Goal: Download file/media

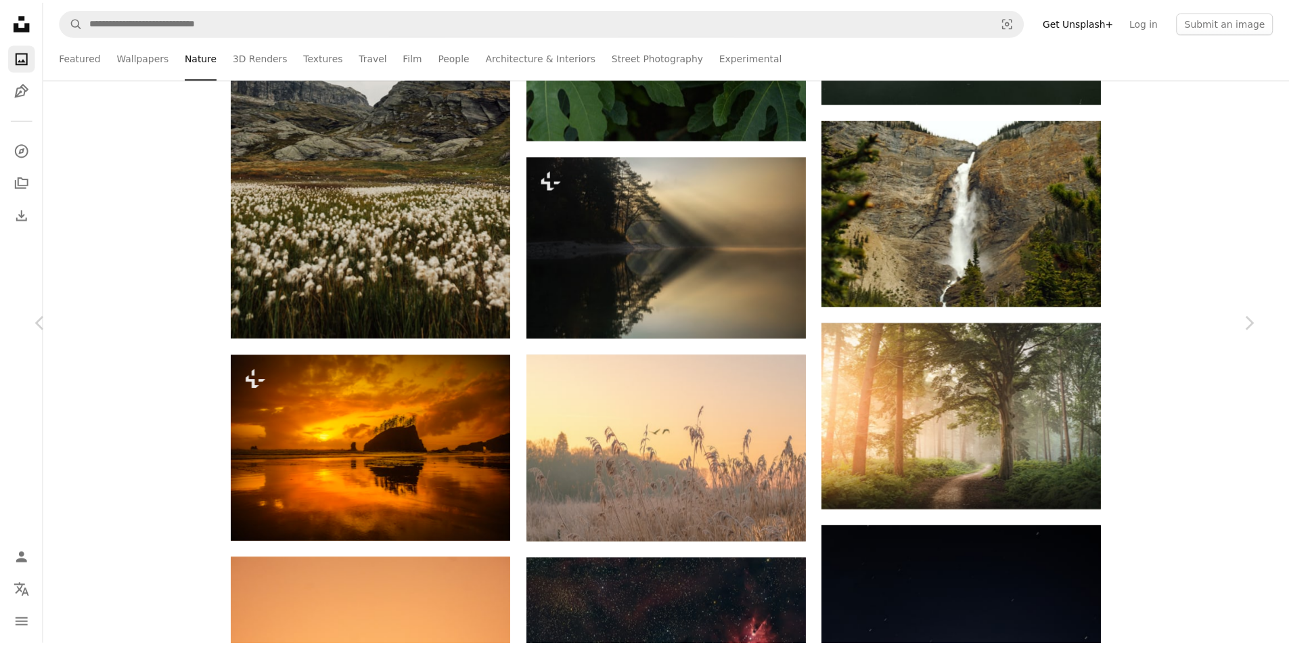
scroll to position [80944, 0]
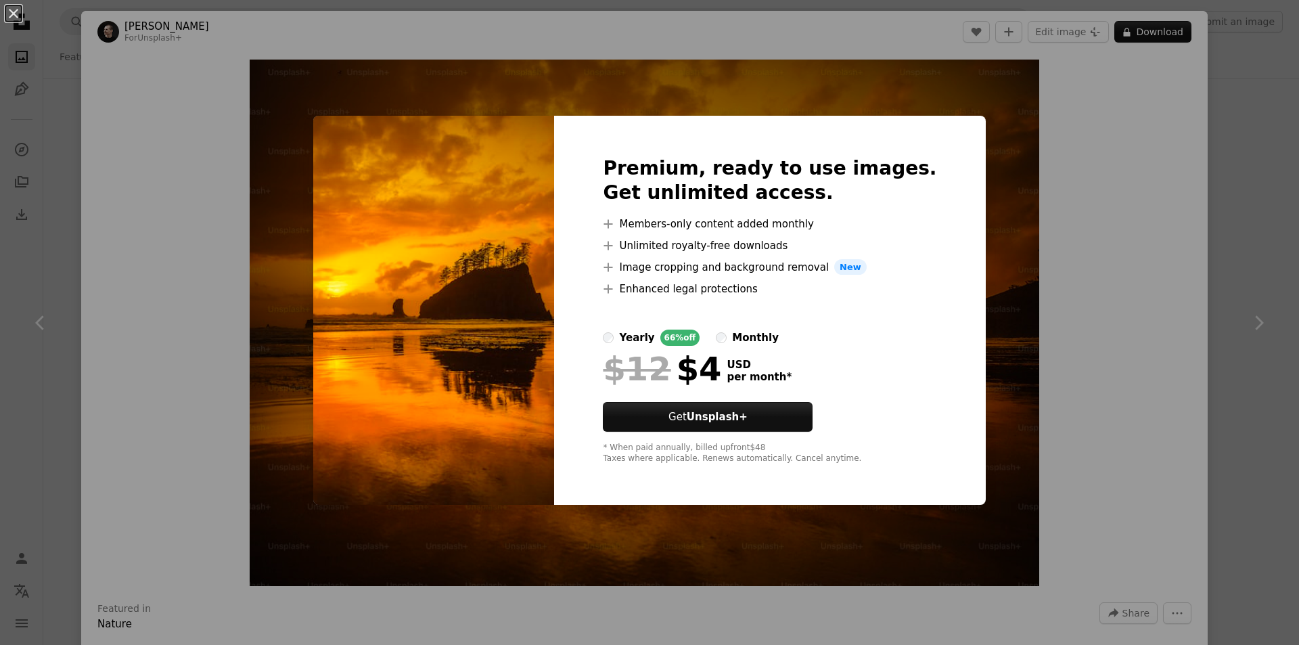
click at [1063, 303] on div "An X shape Premium, ready to use images. Get unlimited access. A plus sign Memb…" at bounding box center [649, 322] width 1299 height 645
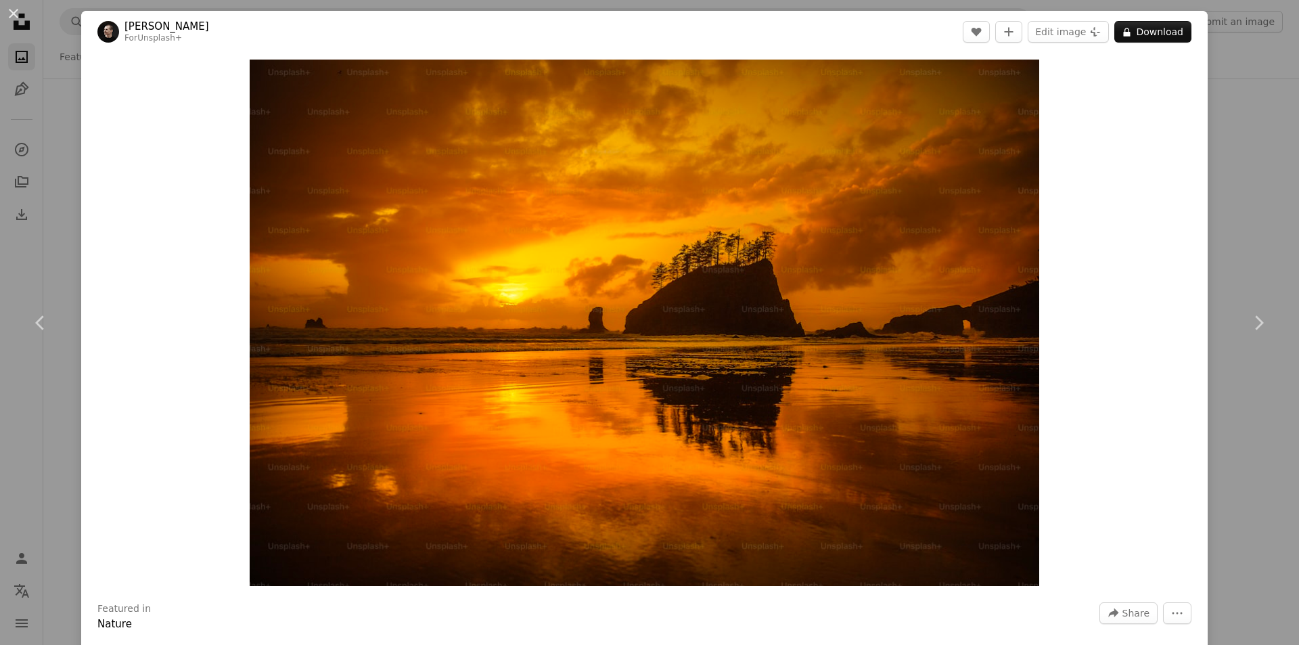
click at [1268, 231] on div "An X shape Chevron left Chevron right [PERSON_NAME] For Unsplash+ A heart A plu…" at bounding box center [649, 322] width 1299 height 645
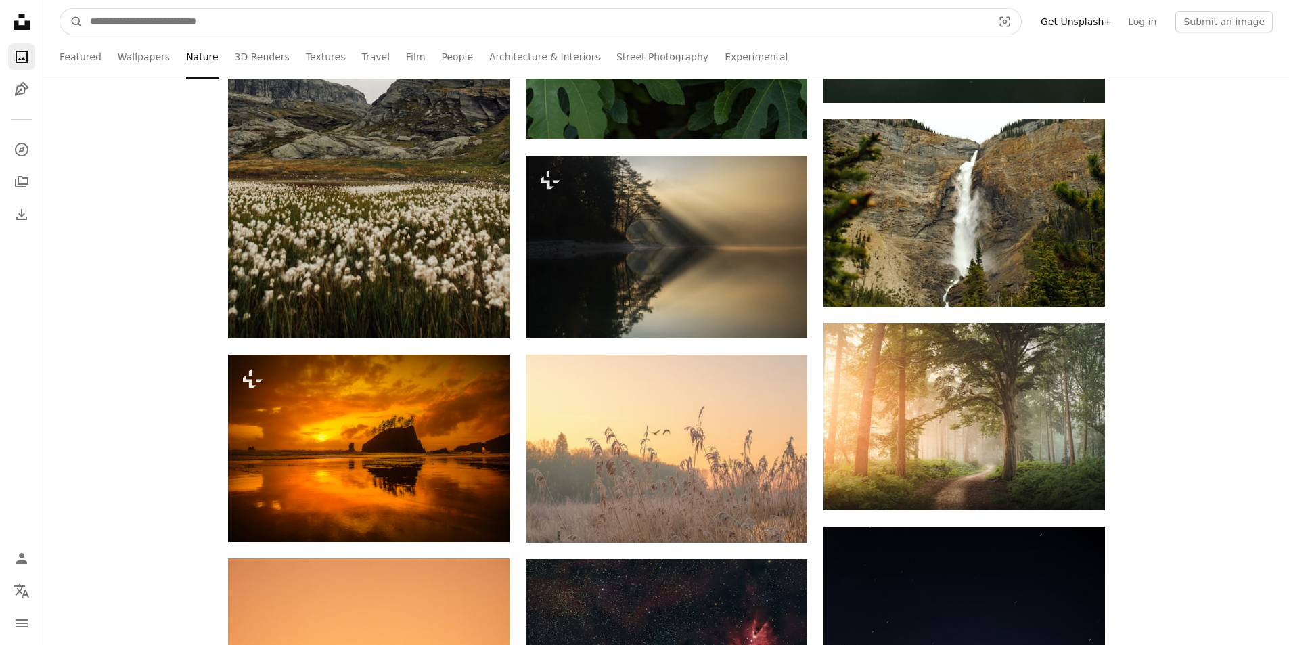
click at [513, 20] on input "Find visuals sitewide" at bounding box center [535, 22] width 905 height 26
type input "***"
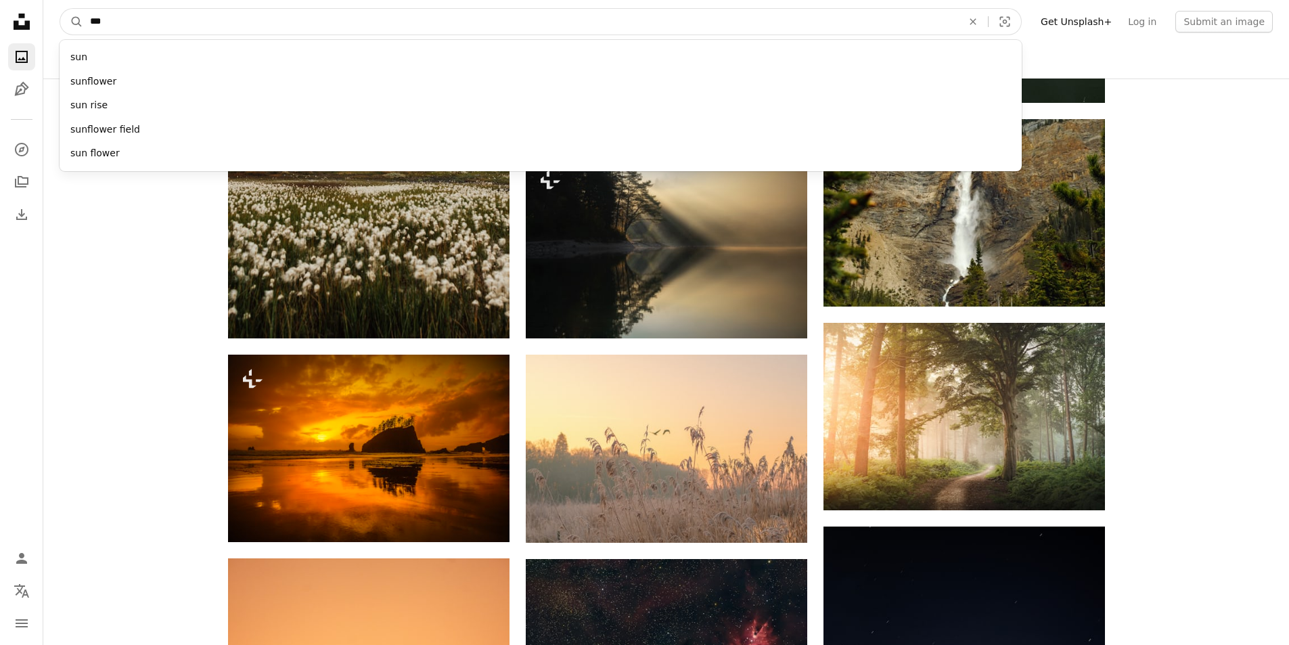
click button "A magnifying glass" at bounding box center [71, 22] width 23 height 26
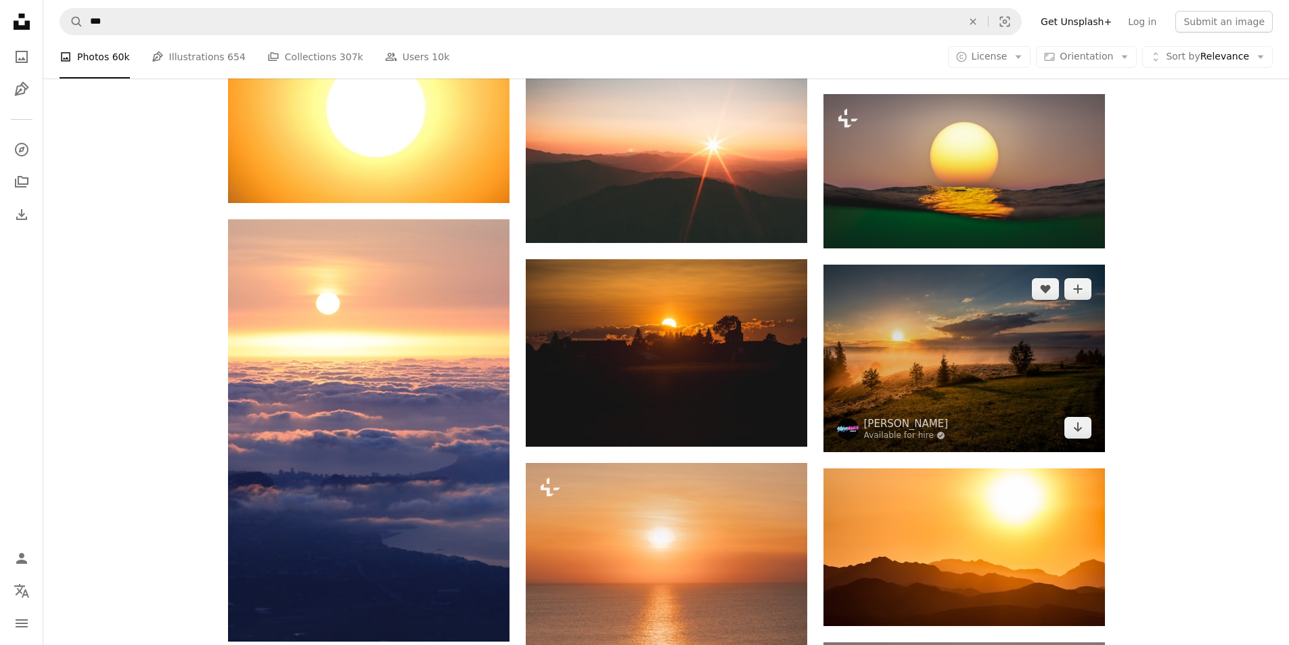
scroll to position [1015, 0]
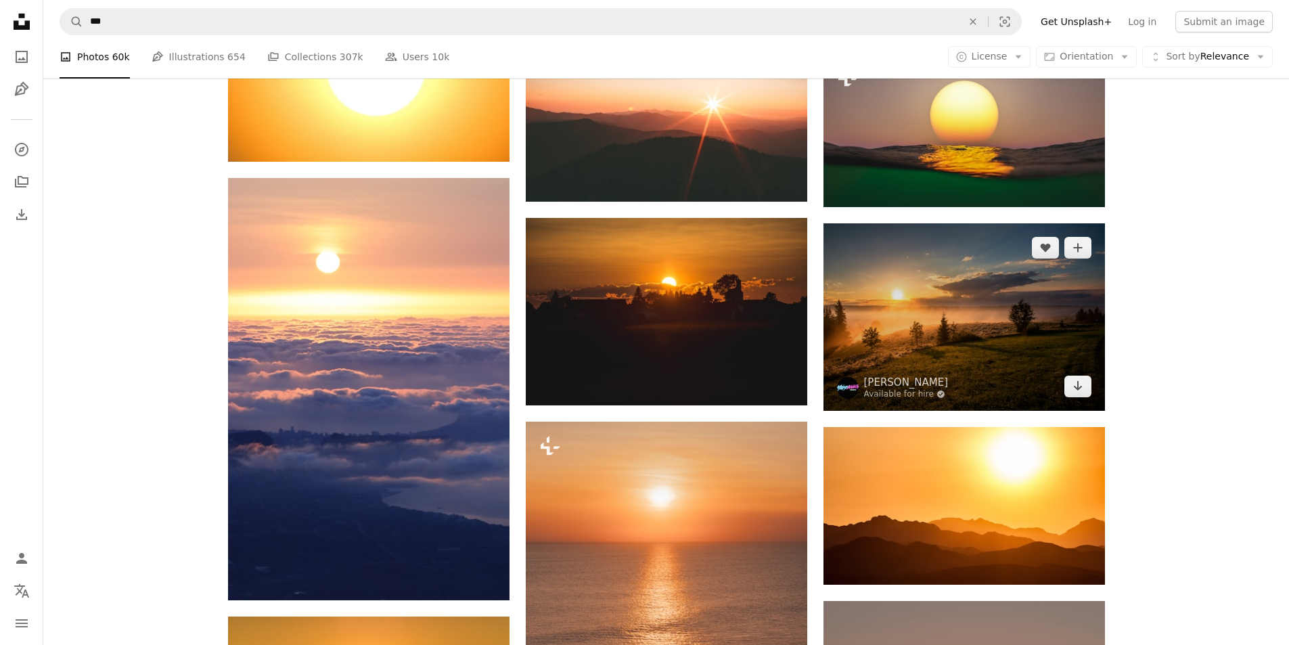
click at [988, 354] on img at bounding box center [963, 316] width 281 height 187
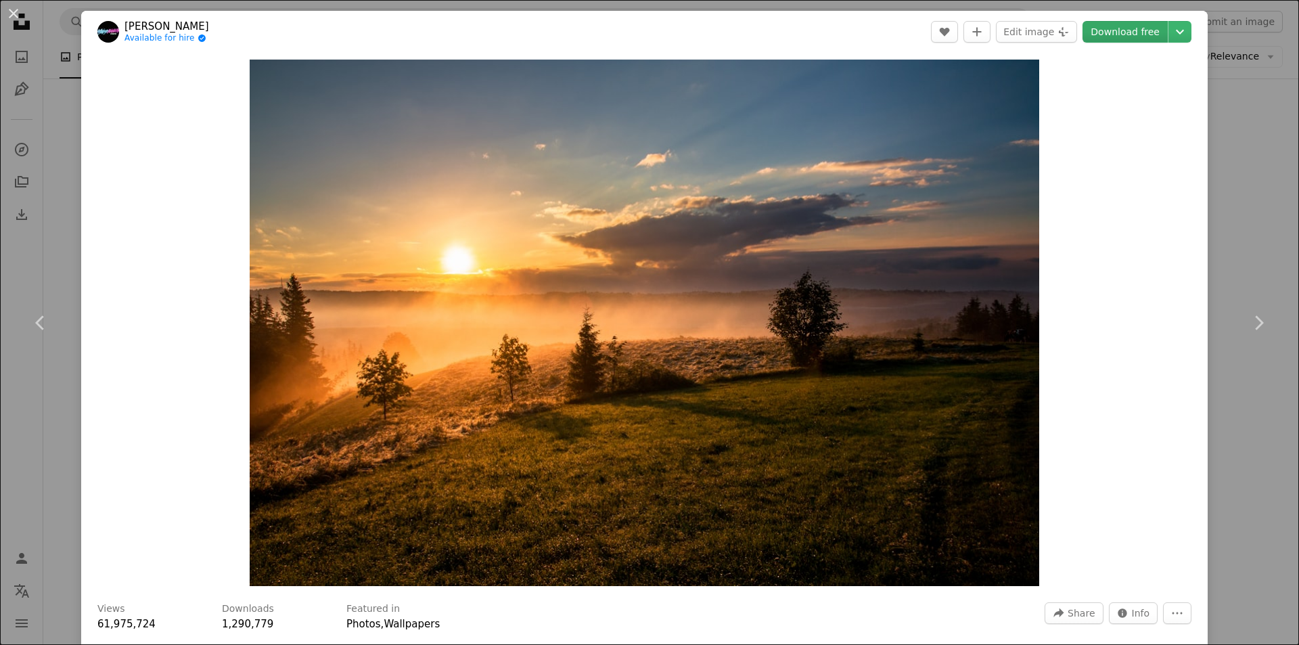
click at [1126, 27] on link "Download free" at bounding box center [1124, 32] width 85 height 22
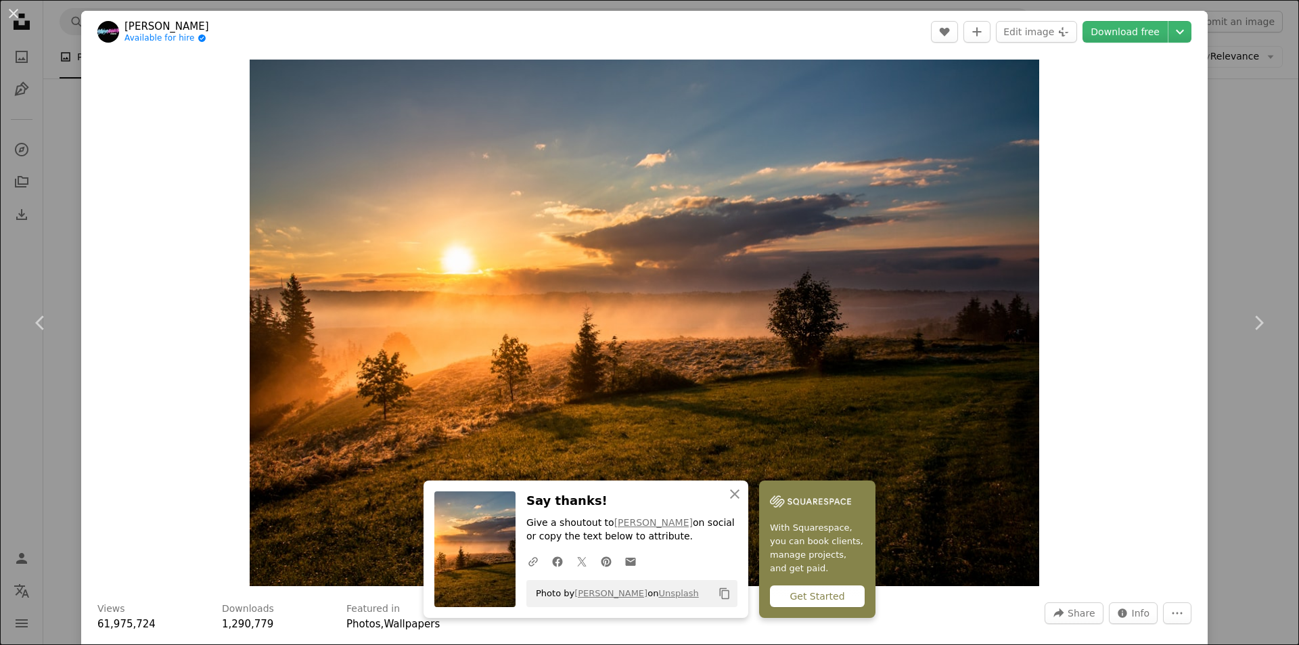
click at [1224, 150] on div "An X shape Chevron left Chevron right [PERSON_NAME] Available for hire A checkm…" at bounding box center [649, 322] width 1299 height 645
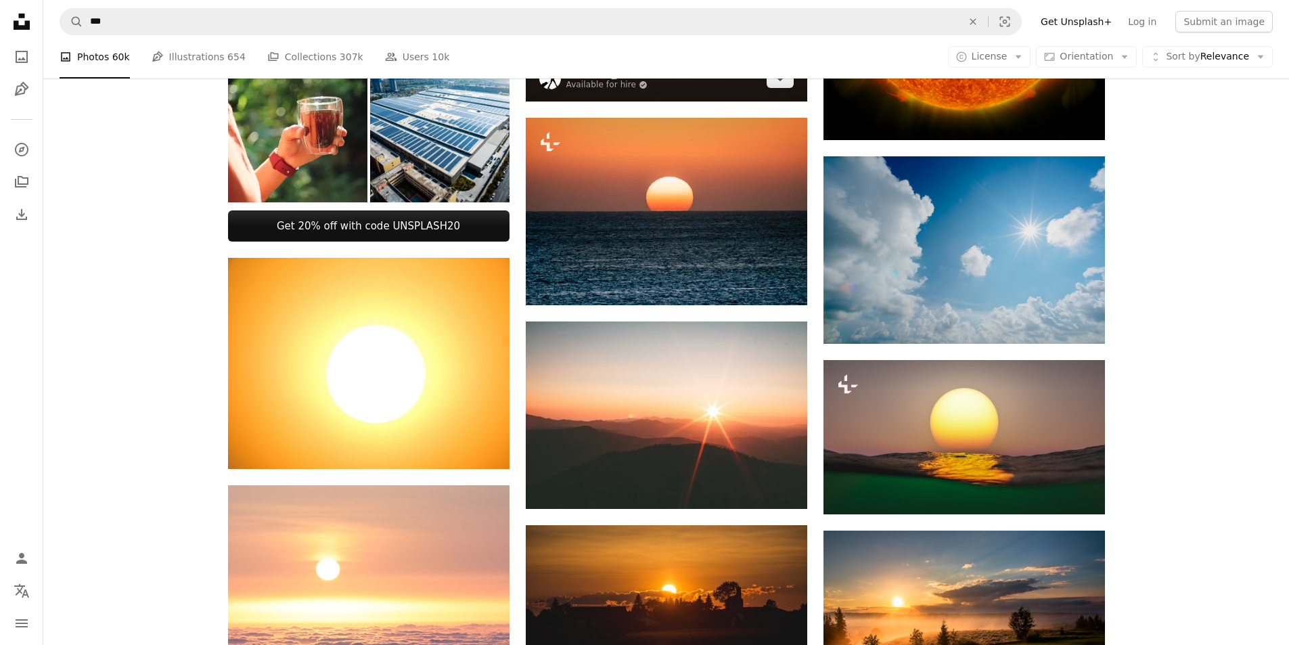
scroll to position [406, 0]
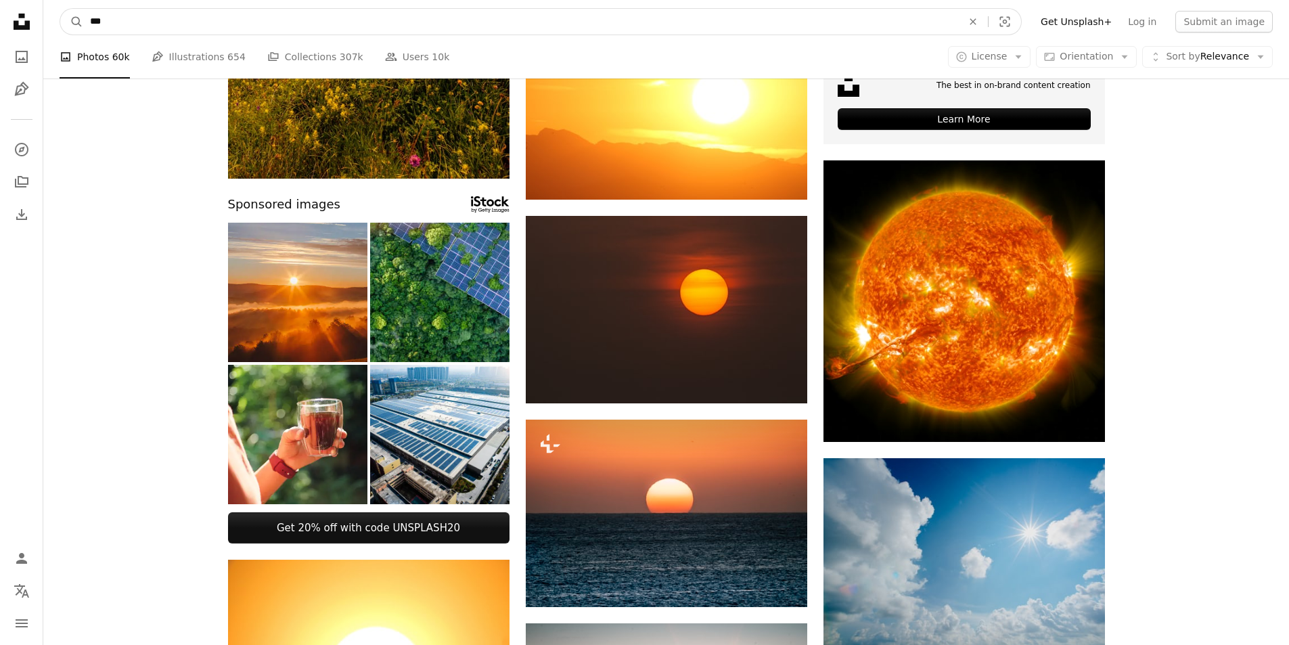
click at [440, 23] on input "***" at bounding box center [520, 22] width 875 height 26
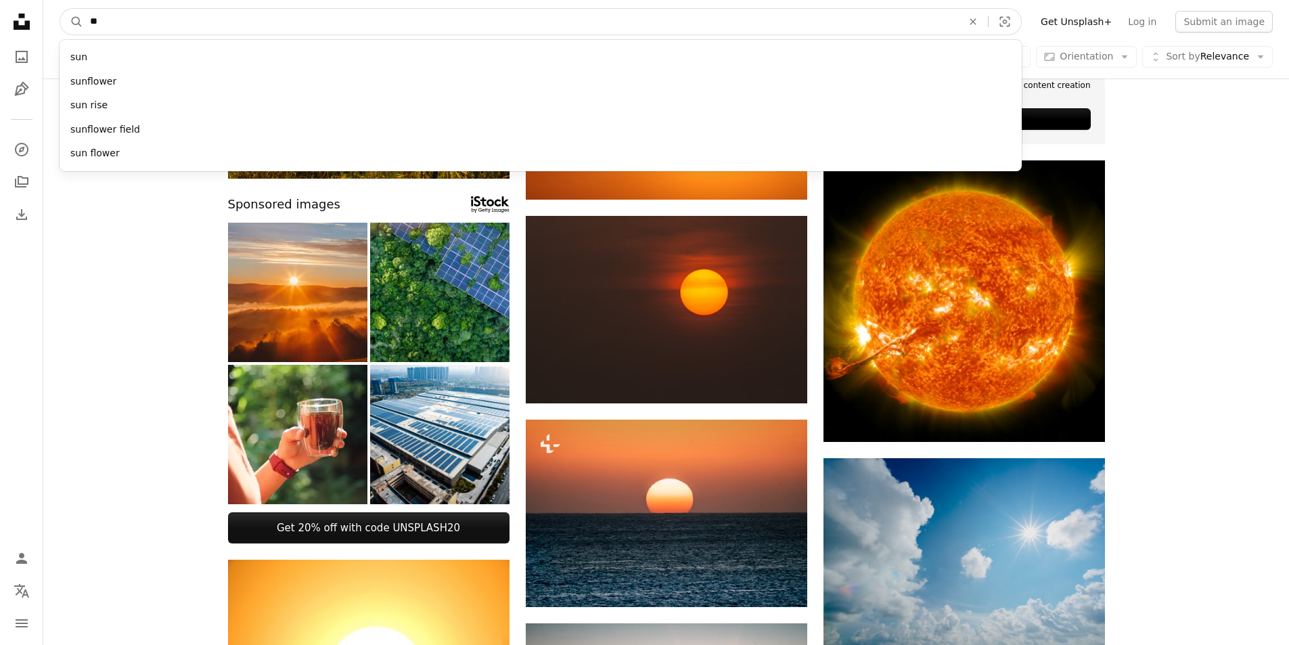
type input "*"
type input "****"
click at [60, 9] on button "A magnifying glass" at bounding box center [71, 22] width 23 height 26
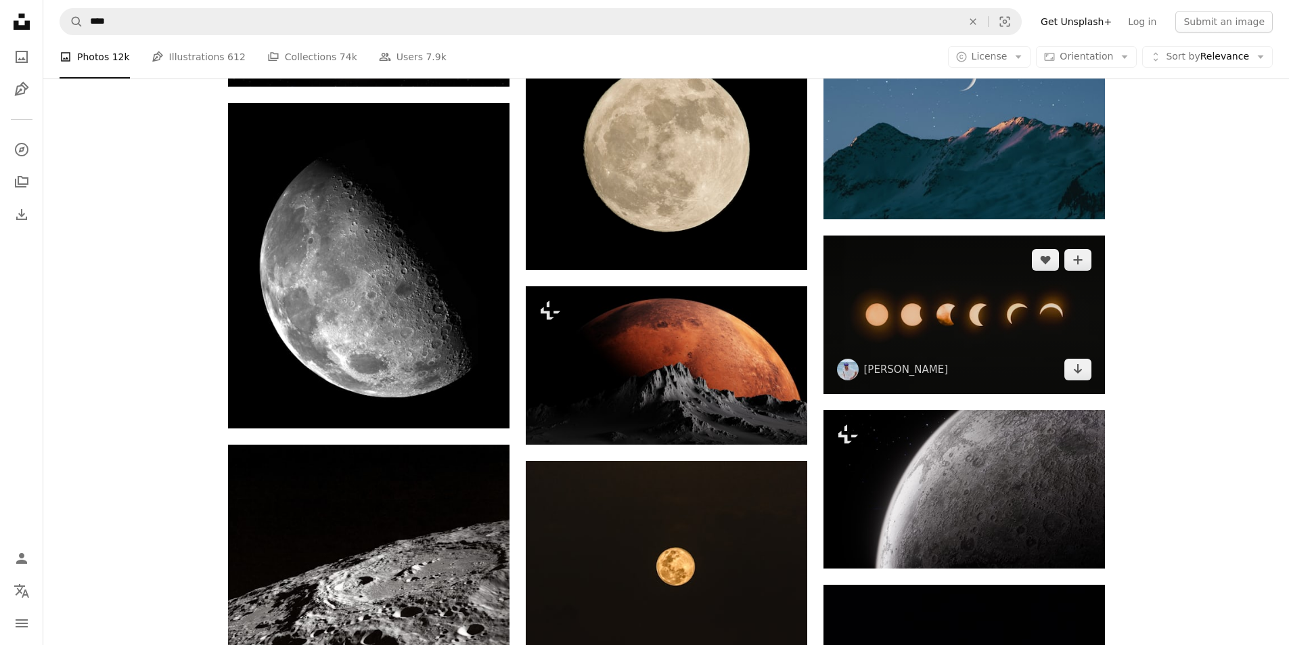
scroll to position [879, 0]
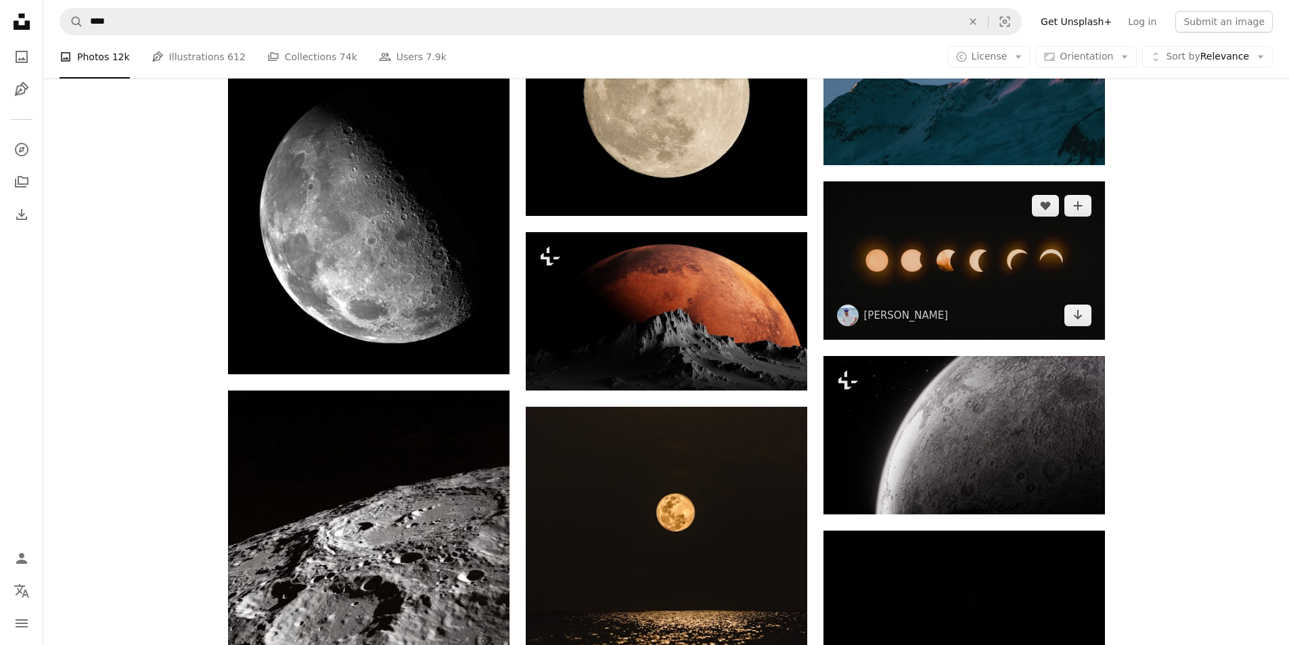
click at [1025, 279] on img at bounding box center [963, 260] width 281 height 158
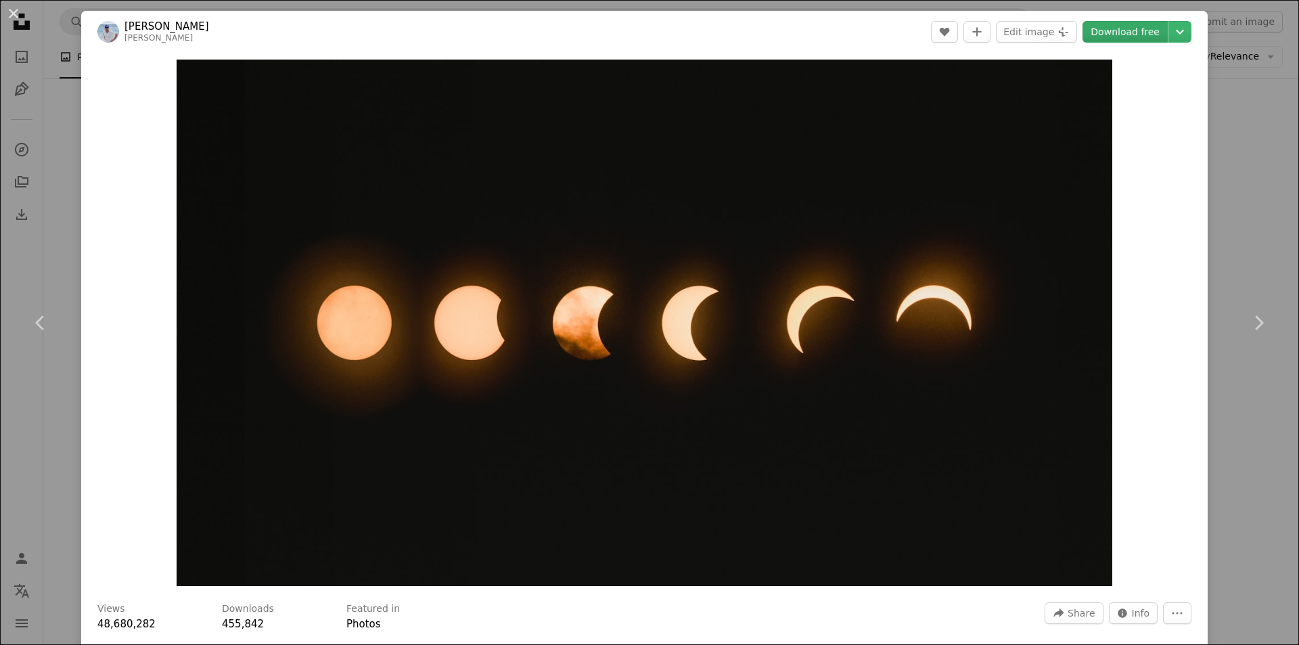
click at [1126, 32] on link "Download free" at bounding box center [1124, 32] width 85 height 22
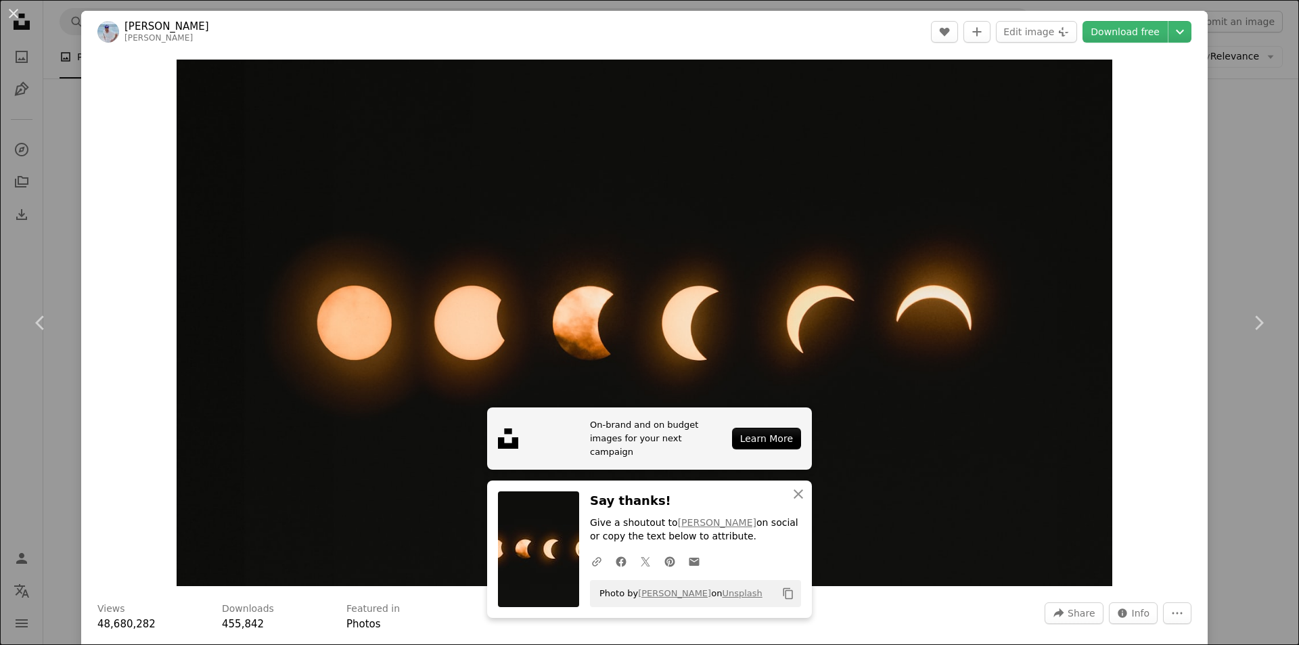
click at [1234, 221] on div "An X shape Chevron left Chevron right [PERSON_NAME] A heart A plus sign Edit im…" at bounding box center [649, 322] width 1299 height 645
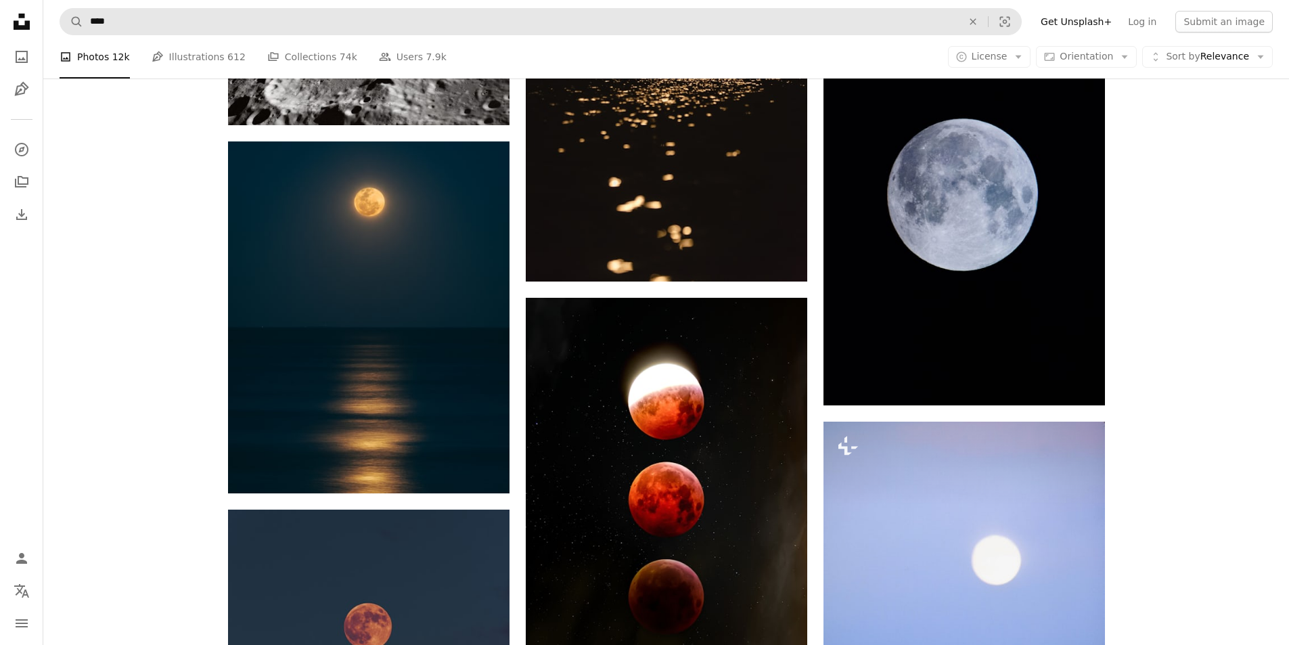
scroll to position [1420, 0]
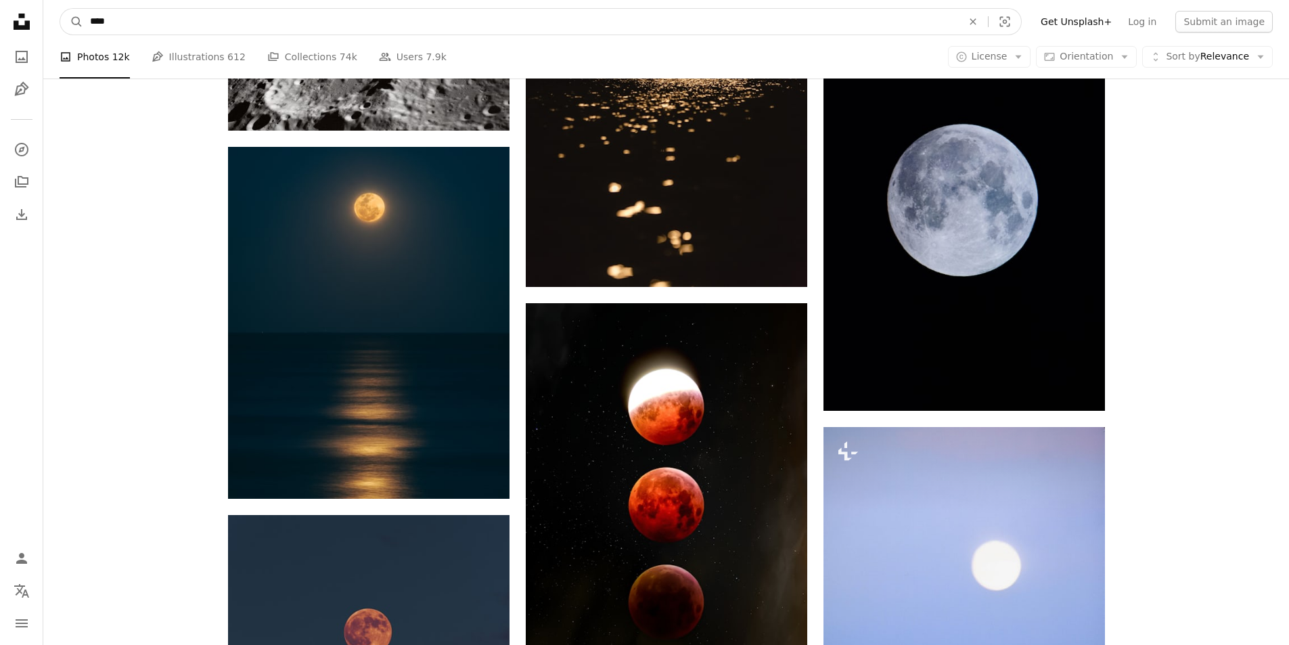
click at [482, 17] on input "****" at bounding box center [520, 22] width 875 height 26
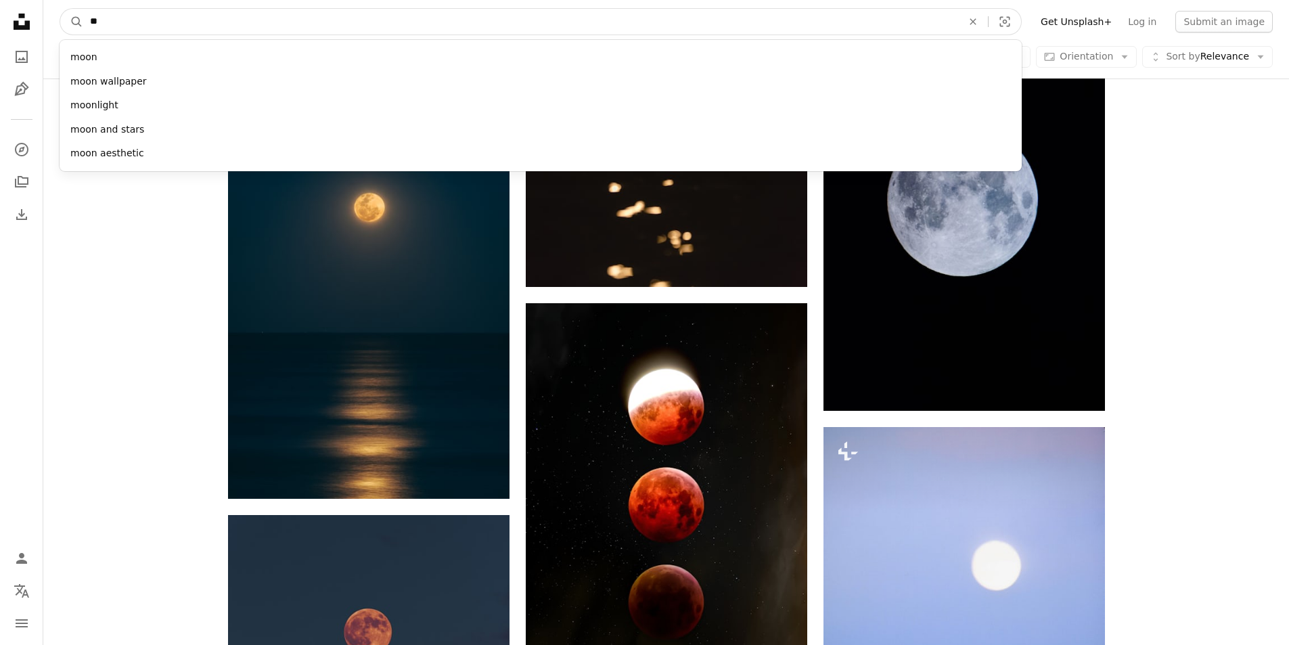
type input "*"
type input "*****"
click button "A magnifying glass" at bounding box center [71, 22] width 23 height 26
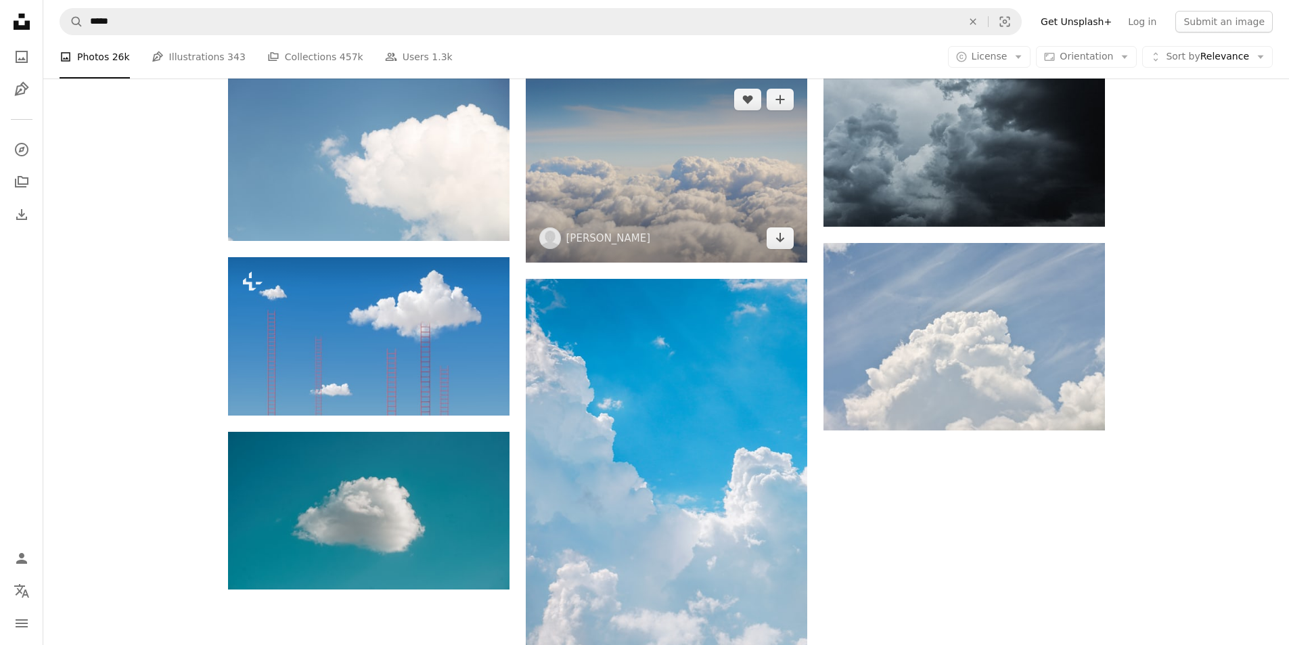
scroll to position [1759, 0]
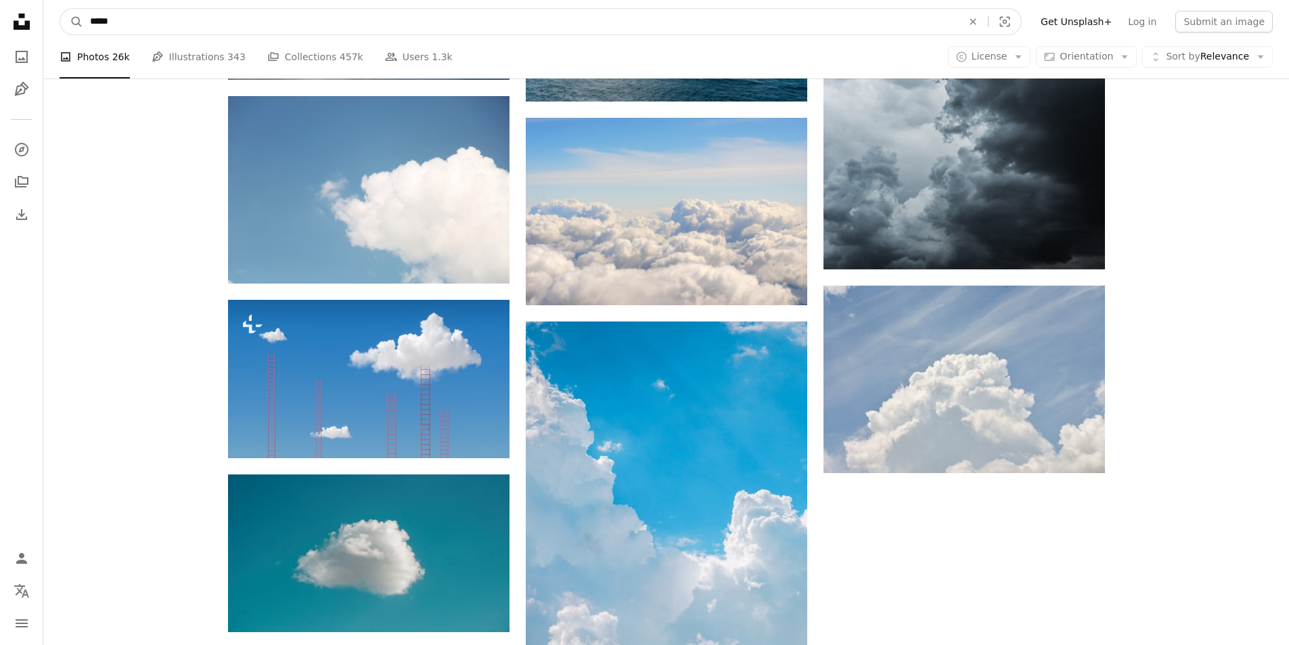
click at [368, 32] on input "*****" at bounding box center [520, 22] width 875 height 26
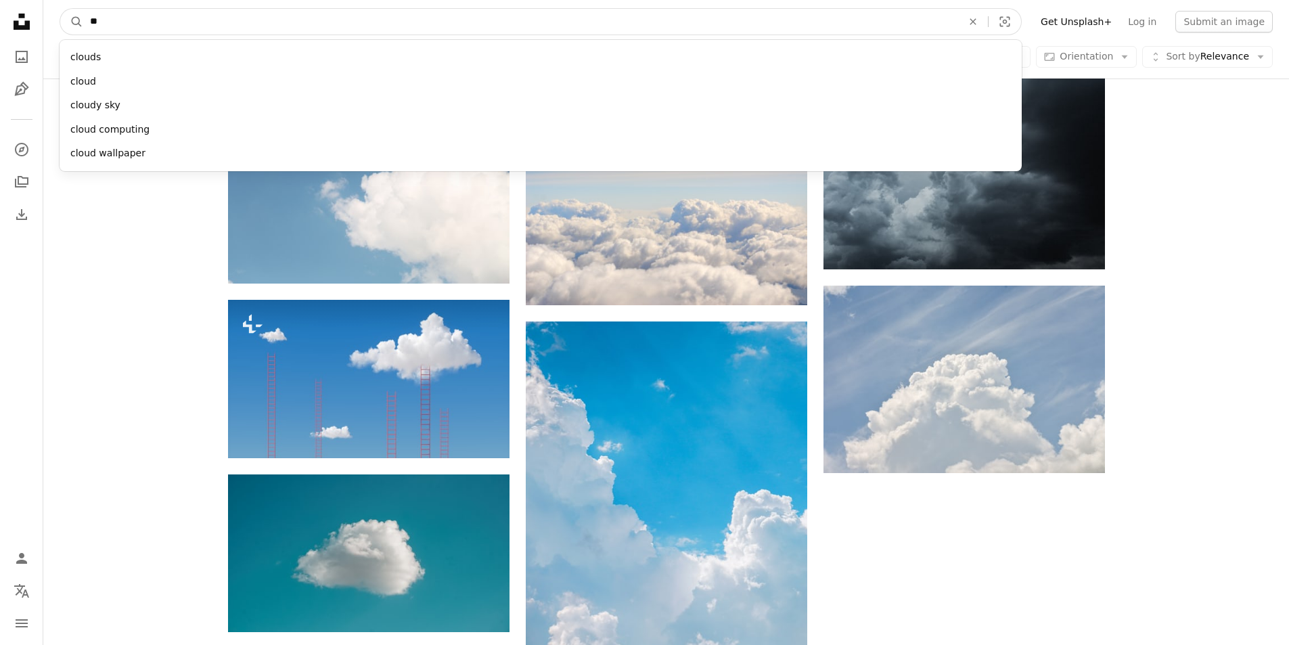
type input "*"
type input "***"
click button "A magnifying glass" at bounding box center [71, 22] width 23 height 26
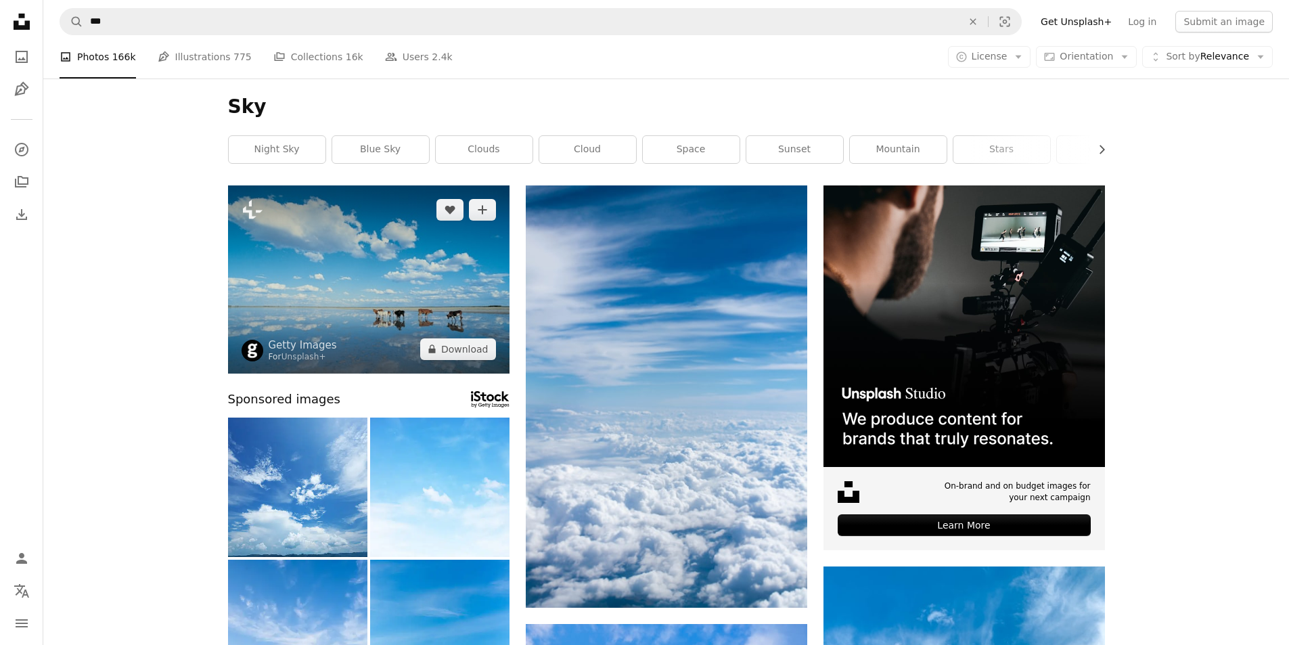
click at [400, 293] on img at bounding box center [368, 279] width 281 height 188
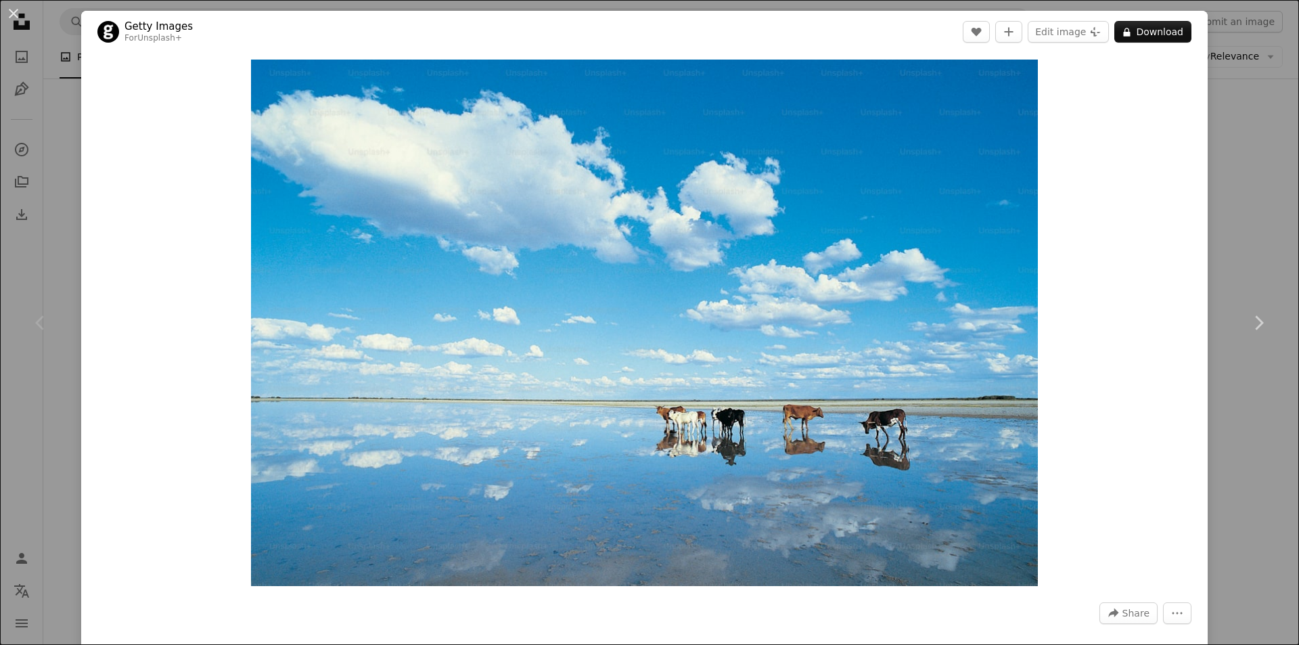
click at [1251, 244] on div "An X shape Chevron left Chevron right Getty Images For Unsplash+ A heart A plus…" at bounding box center [649, 322] width 1299 height 645
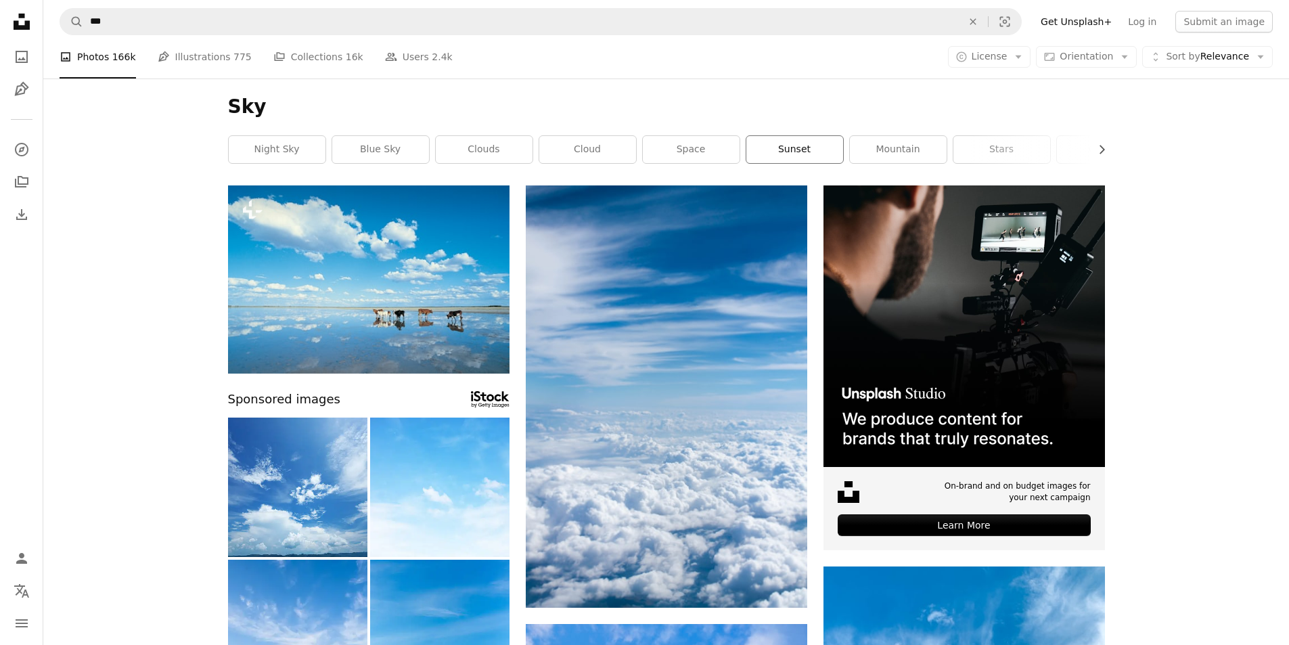
click at [785, 154] on link "sunset" at bounding box center [794, 149] width 97 height 27
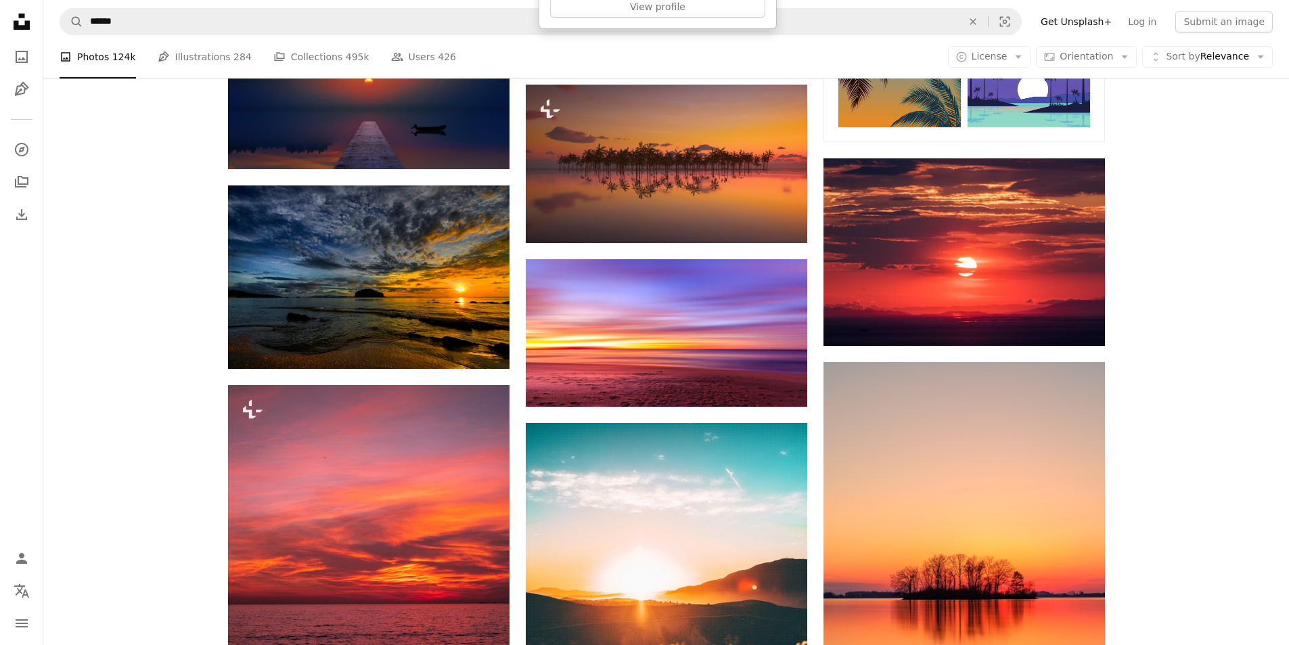
scroll to position [744, 0]
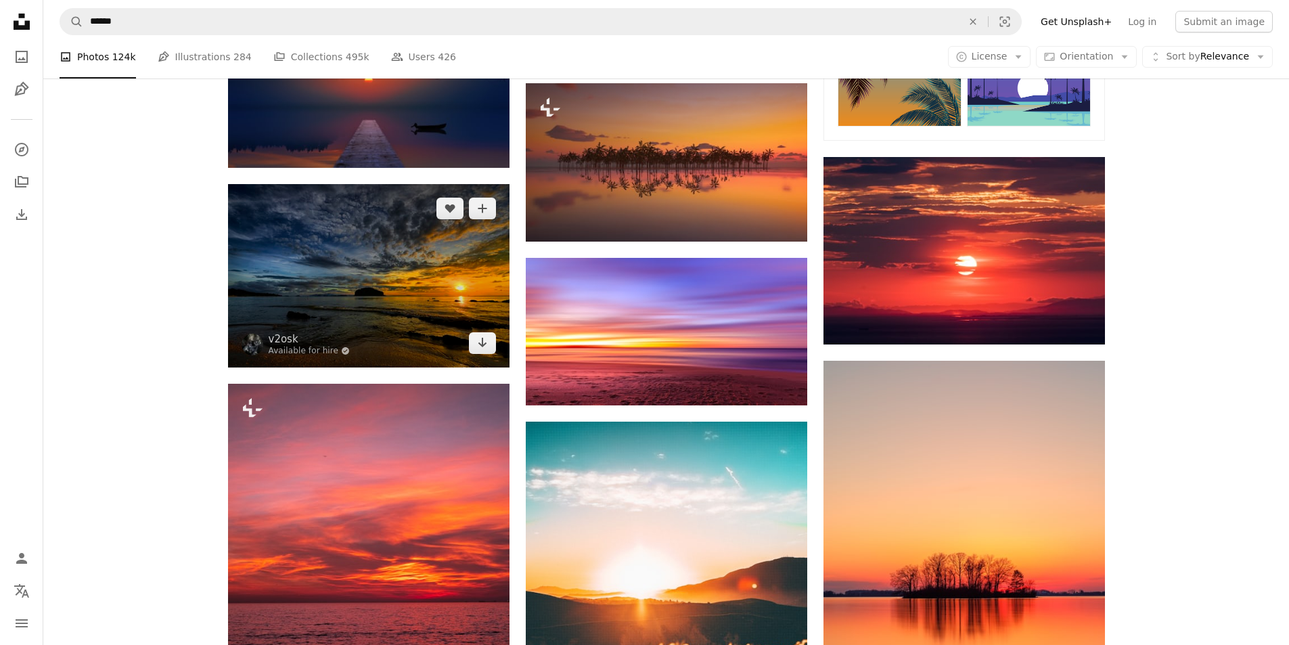
click at [427, 254] on img at bounding box center [368, 275] width 281 height 183
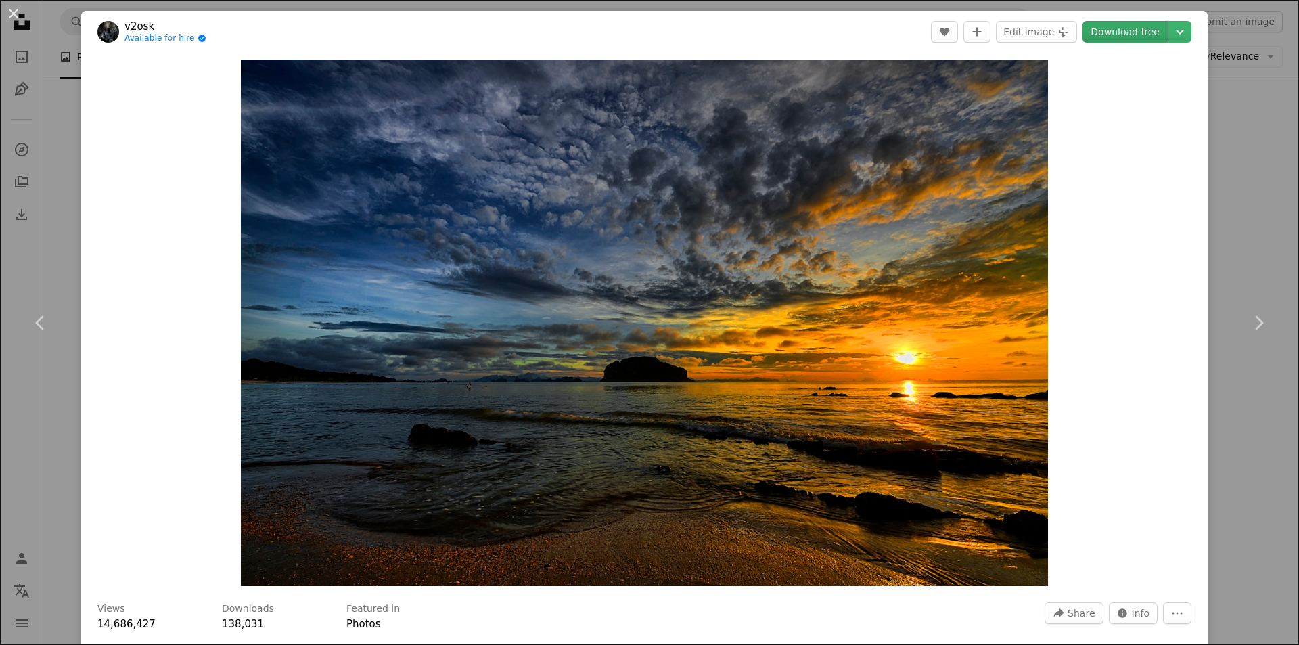
click at [1115, 32] on link "Download free" at bounding box center [1124, 32] width 85 height 22
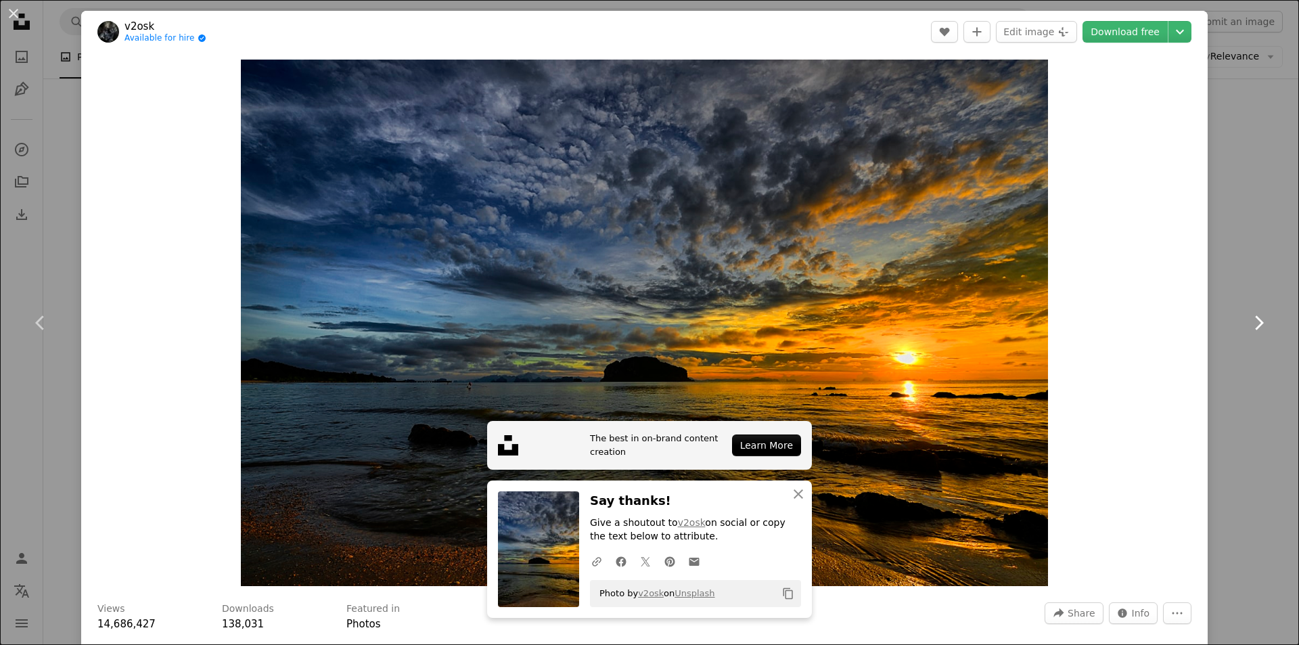
click at [1234, 267] on link "Chevron right" at bounding box center [1258, 323] width 81 height 130
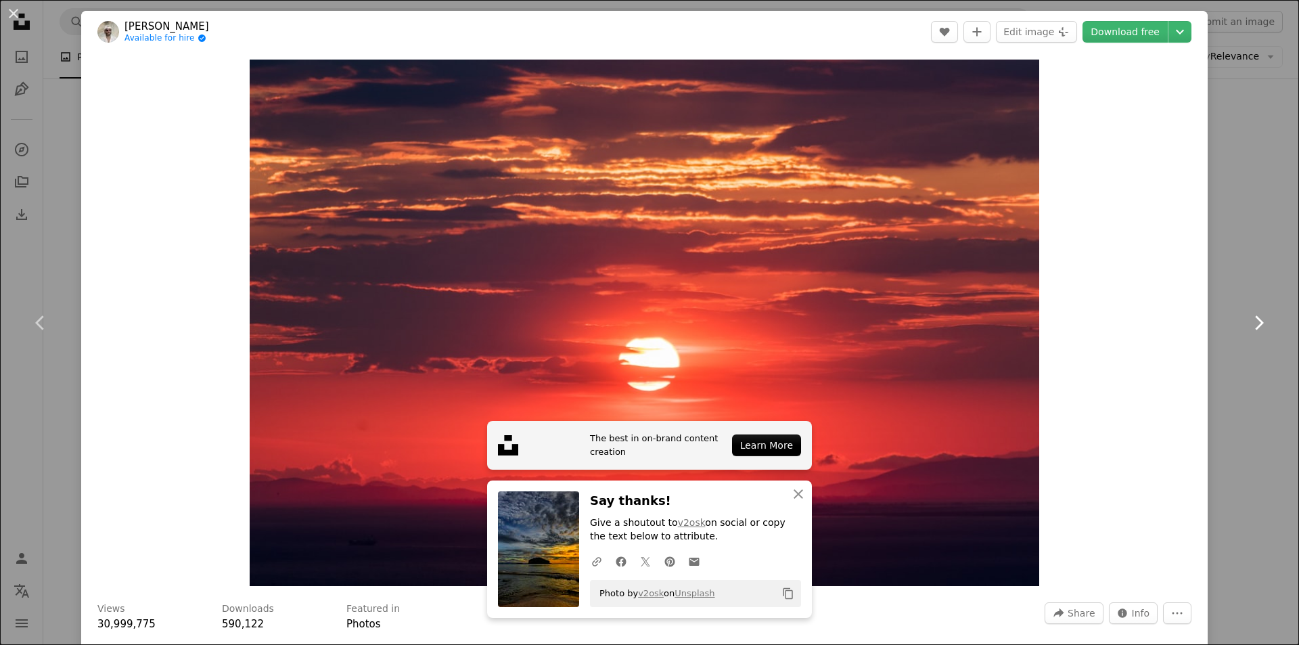
click at [1226, 268] on link "Chevron right" at bounding box center [1258, 323] width 81 height 130
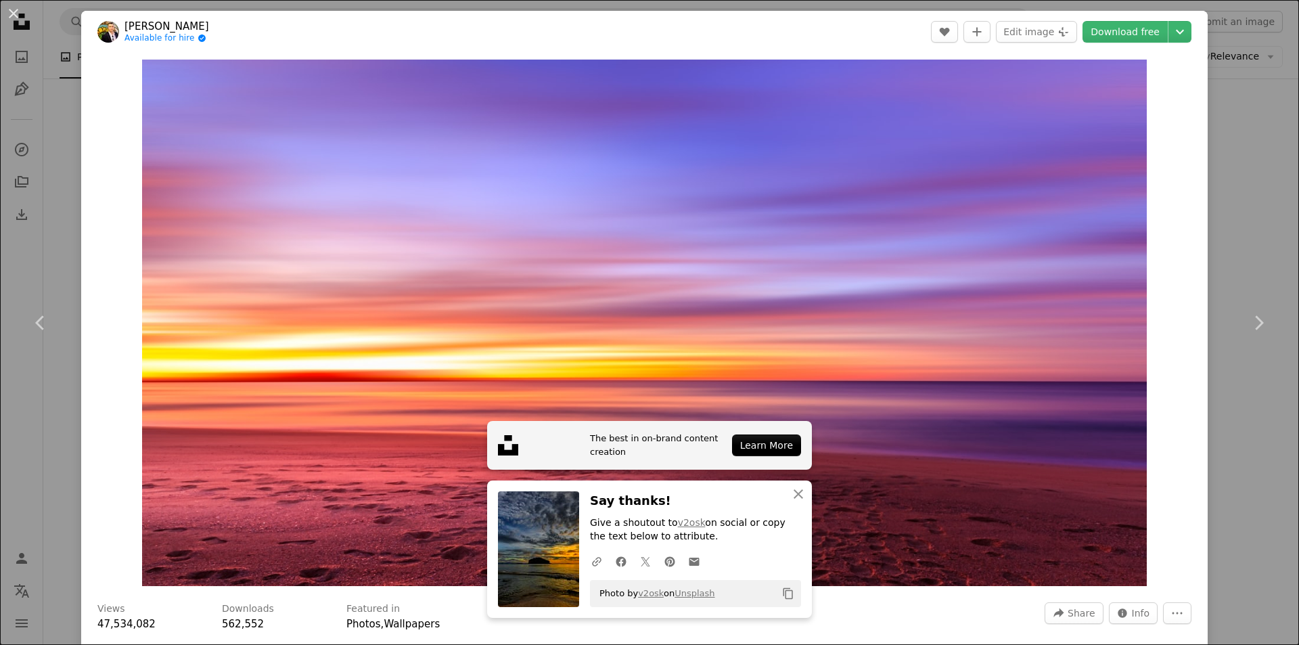
click at [1234, 20] on div "An X shape Chevron left Chevron right [PERSON_NAME] Available for hire A checkm…" at bounding box center [649, 322] width 1299 height 645
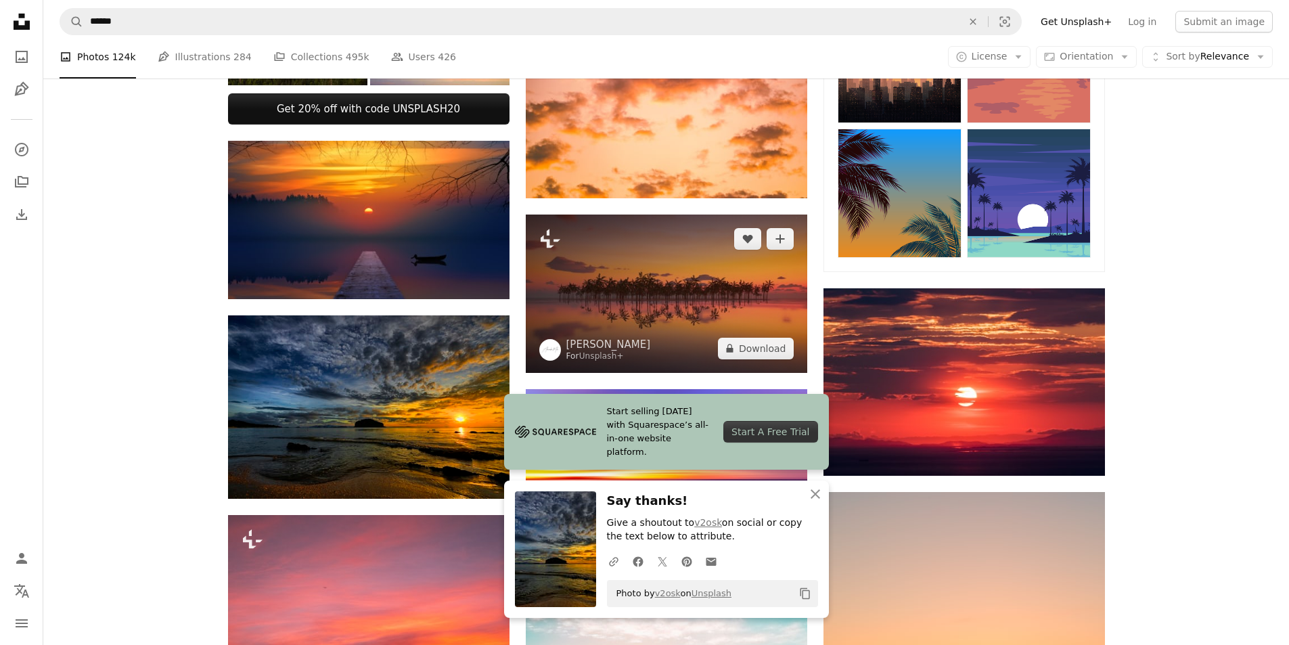
scroll to position [609, 0]
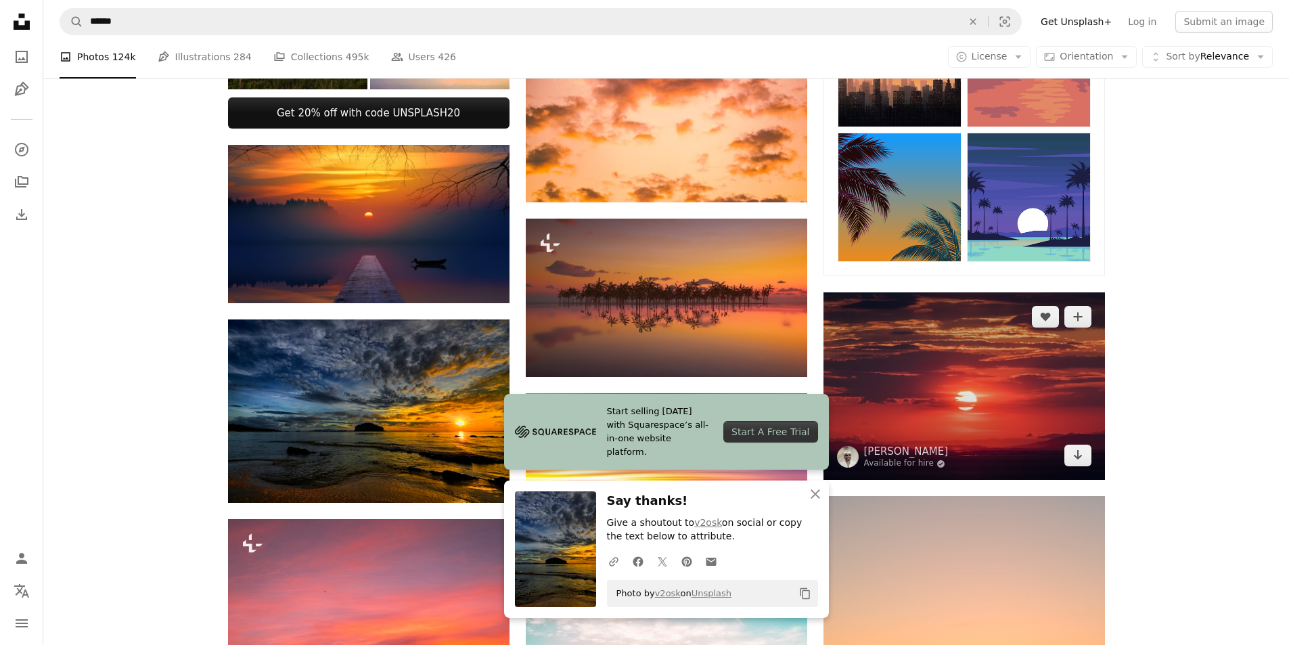
click at [984, 398] on img at bounding box center [963, 385] width 281 height 187
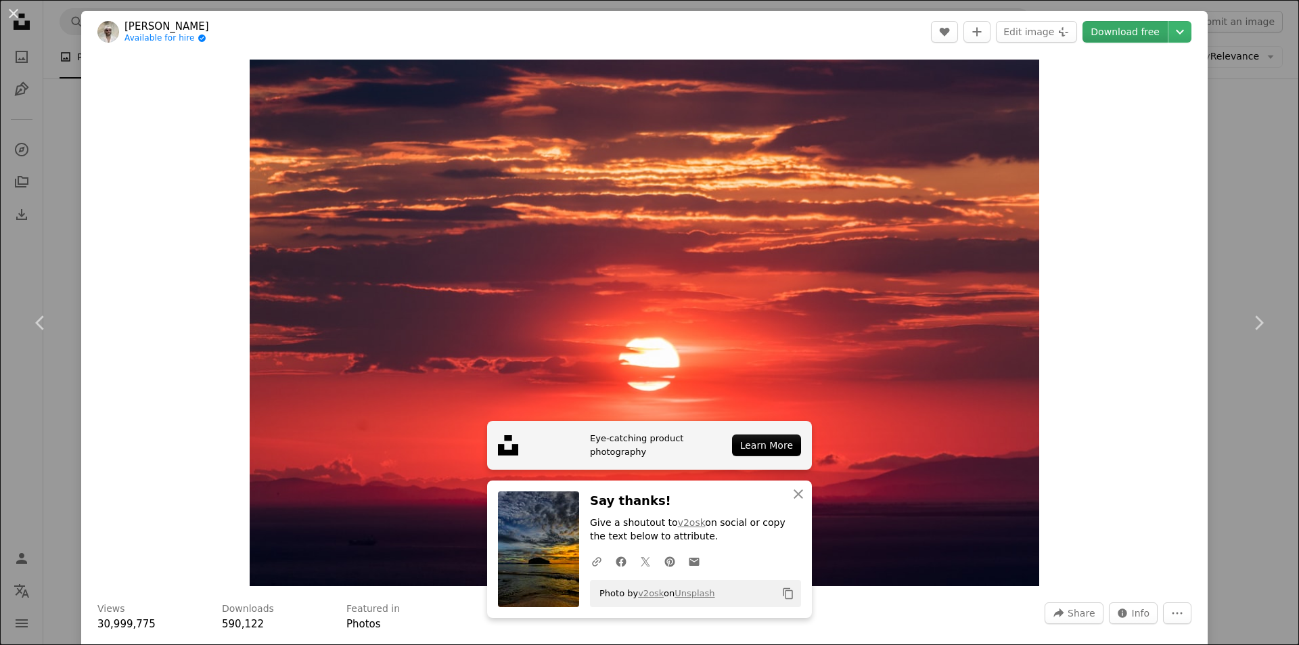
click at [1132, 23] on link "Download free" at bounding box center [1124, 32] width 85 height 22
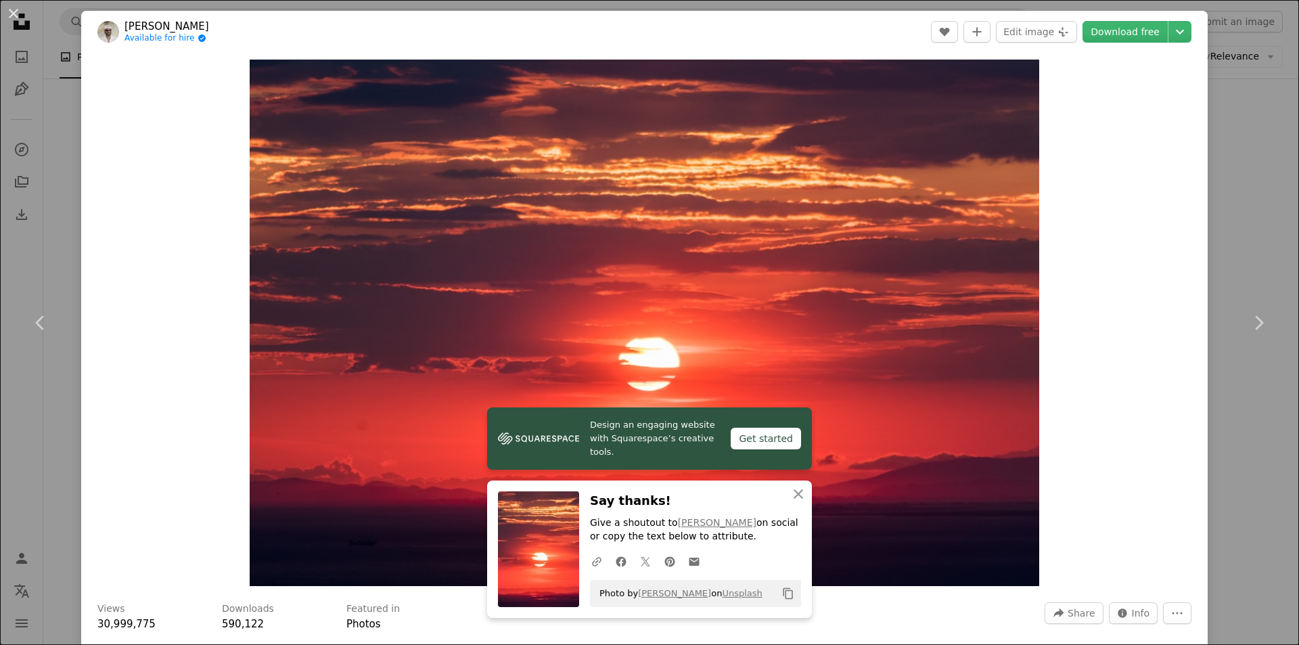
click at [1222, 43] on div "An X shape Chevron left Chevron right [PERSON_NAME] Available for hire A checkm…" at bounding box center [649, 322] width 1299 height 645
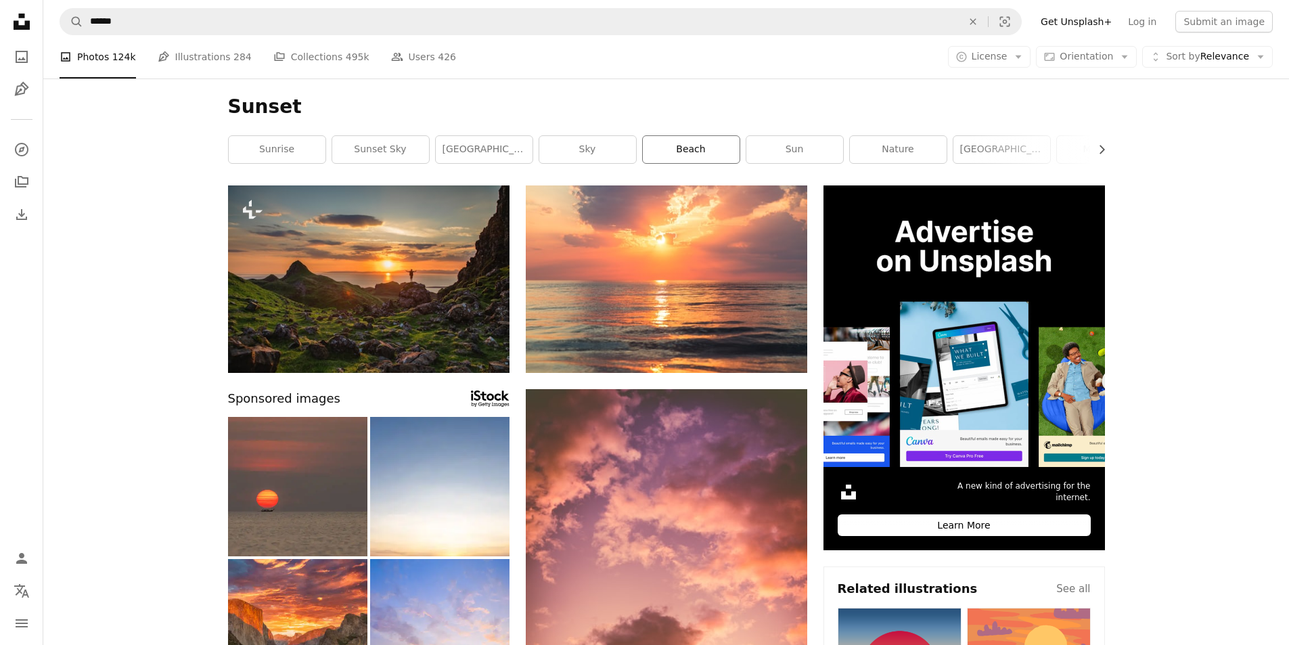
click at [693, 141] on link "beach" at bounding box center [691, 149] width 97 height 27
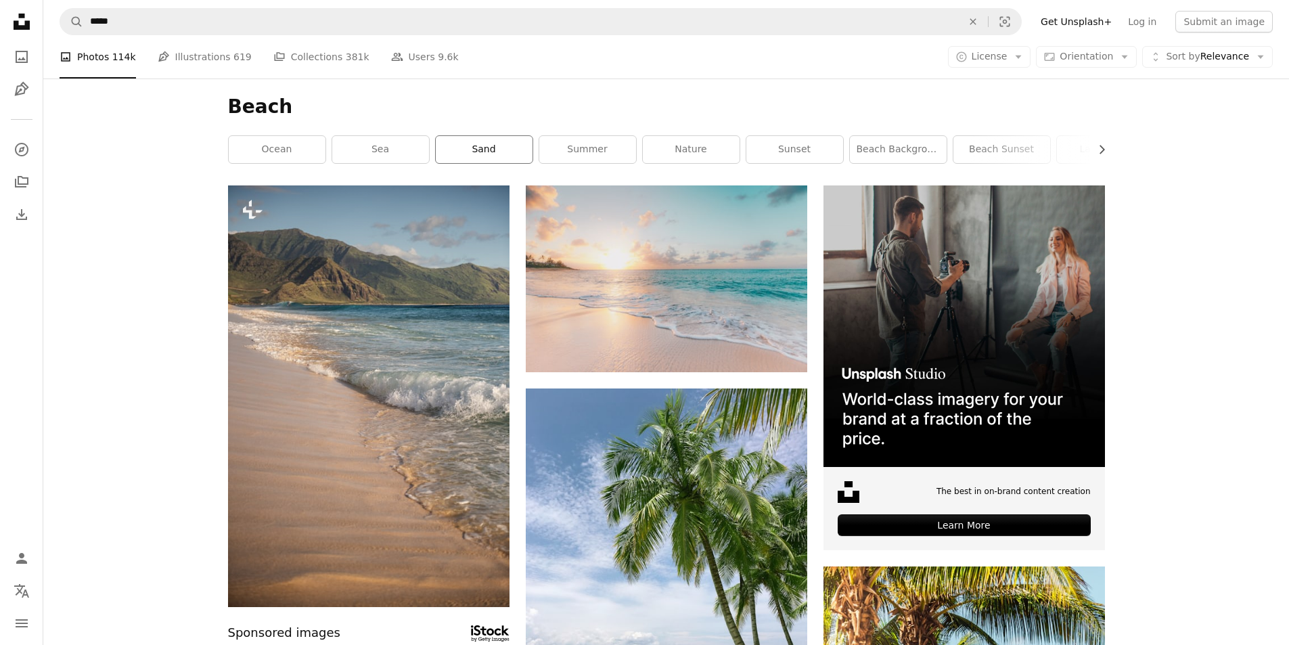
click at [476, 155] on link "sand" at bounding box center [484, 149] width 97 height 27
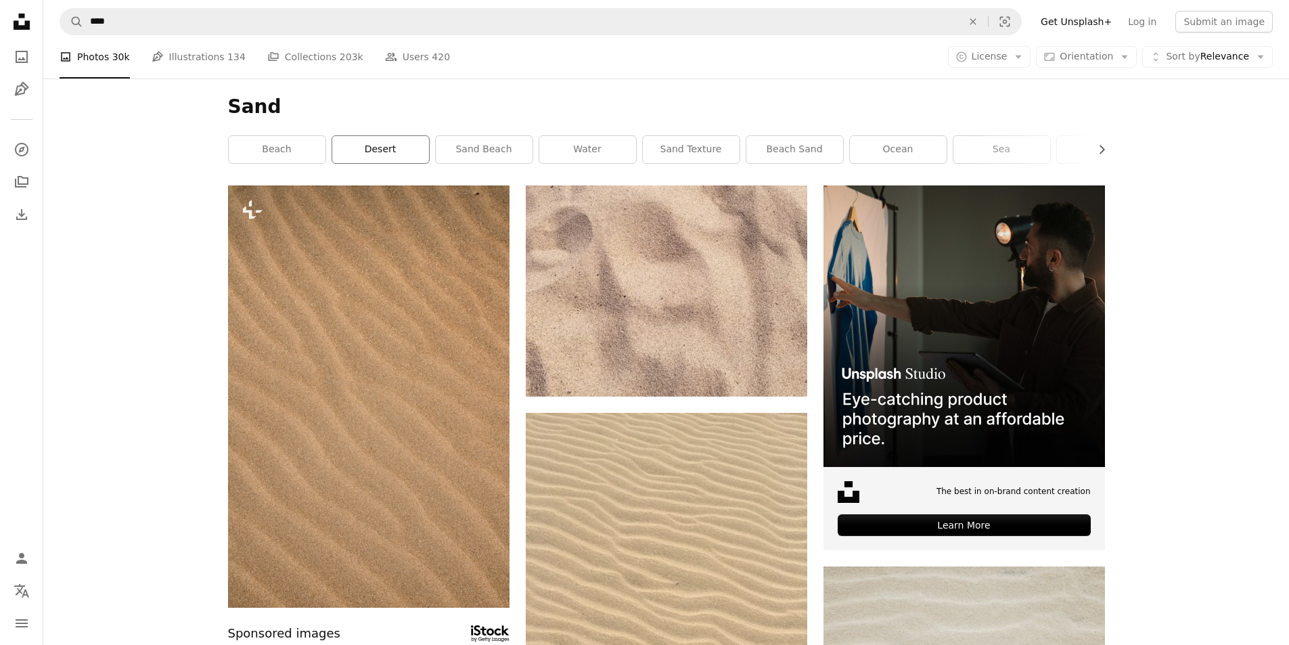
click at [386, 154] on link "desert" at bounding box center [380, 149] width 97 height 27
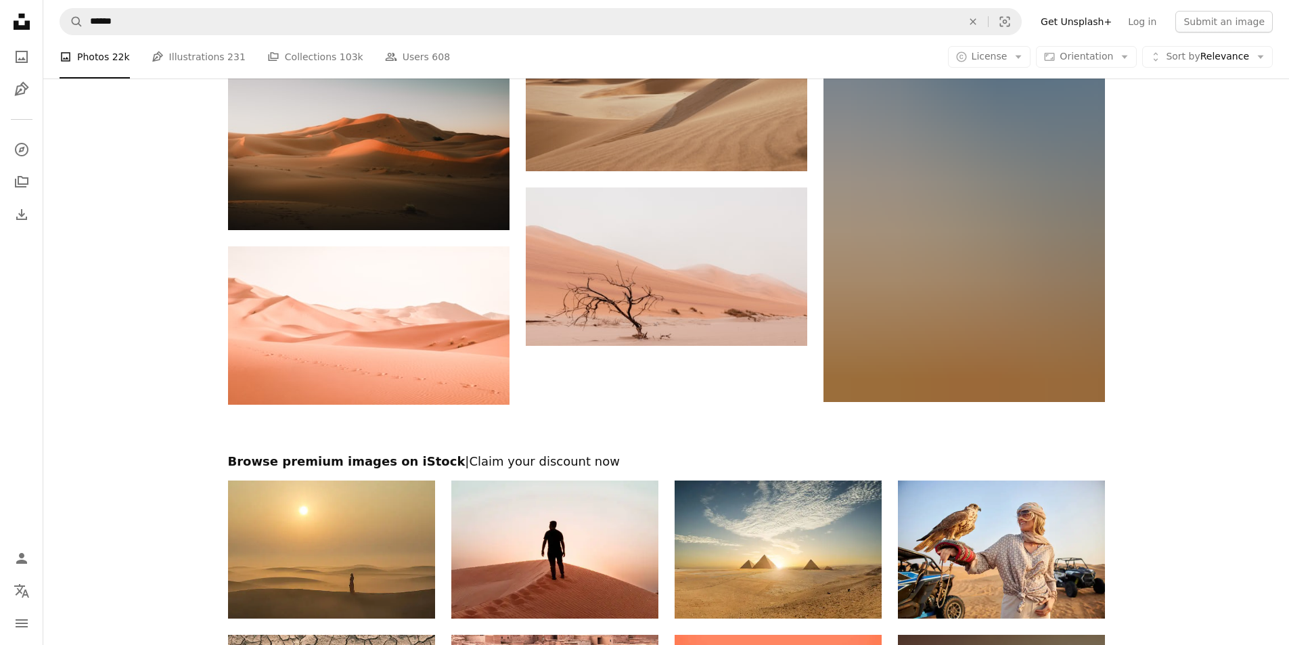
scroll to position [1894, 0]
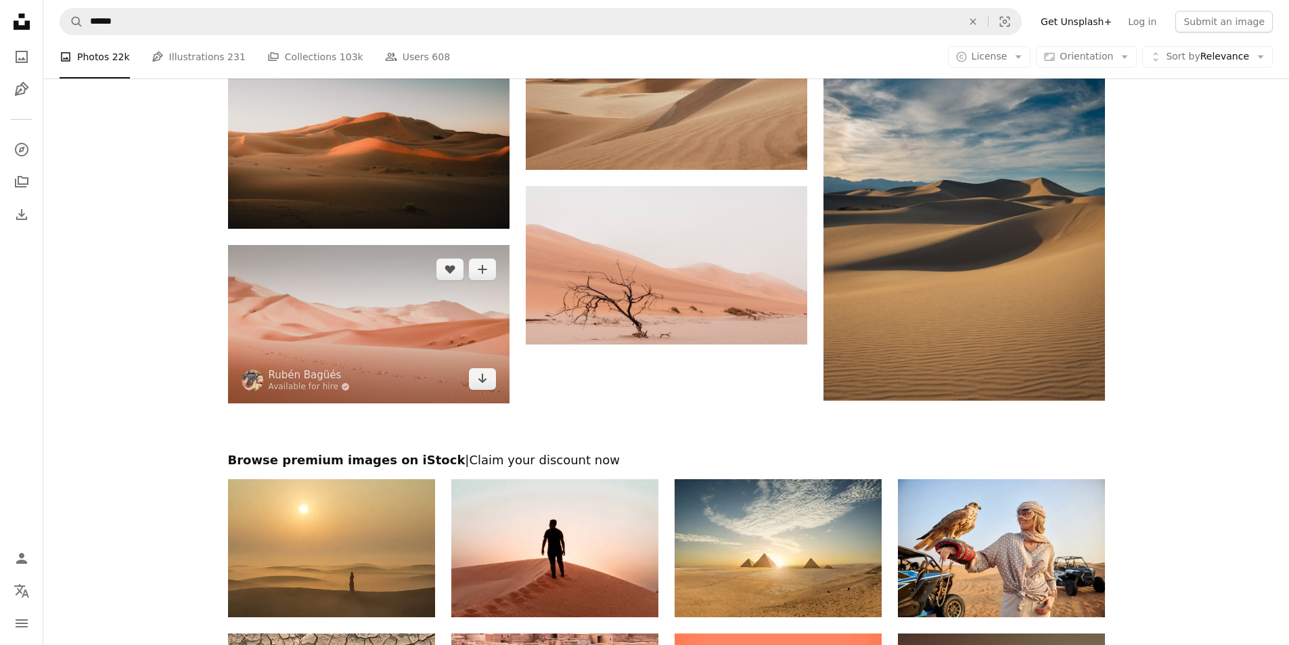
click at [375, 331] on img at bounding box center [368, 324] width 281 height 158
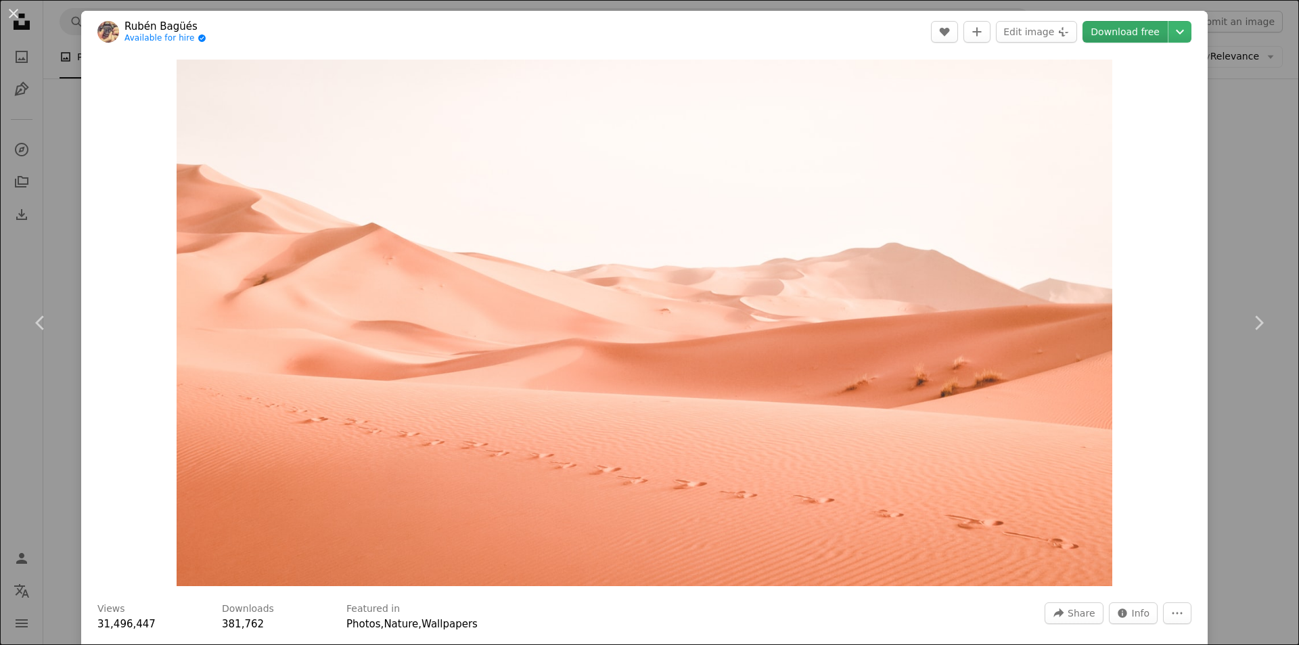
click at [1121, 25] on link "Download free" at bounding box center [1124, 32] width 85 height 22
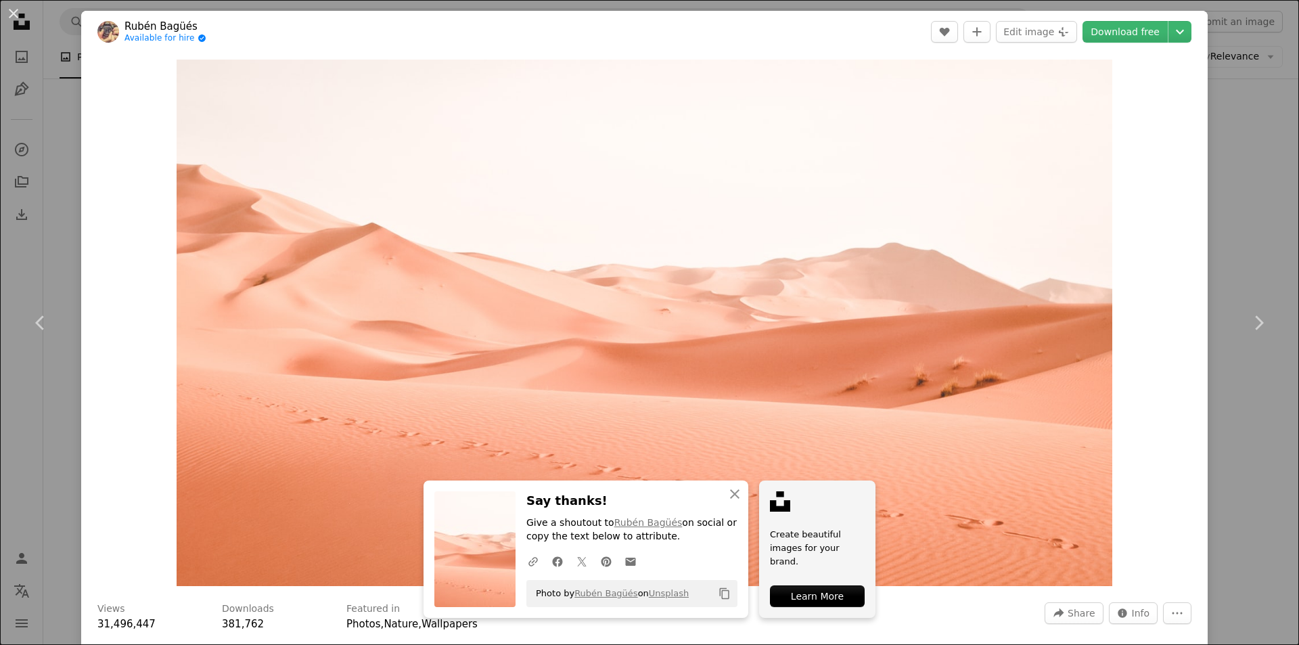
click at [1222, 195] on div "An X shape Chevron left Chevron right [PERSON_NAME] Available for hire A checkm…" at bounding box center [649, 322] width 1299 height 645
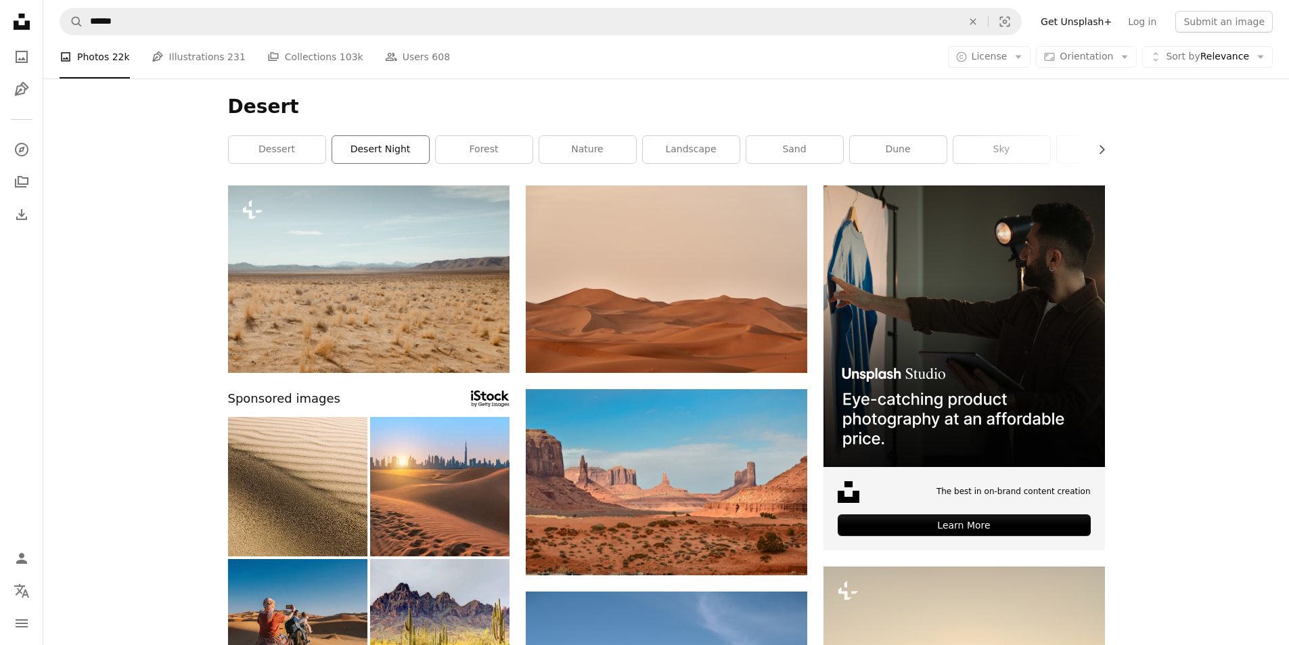
click at [368, 152] on link "desert night" at bounding box center [380, 149] width 97 height 27
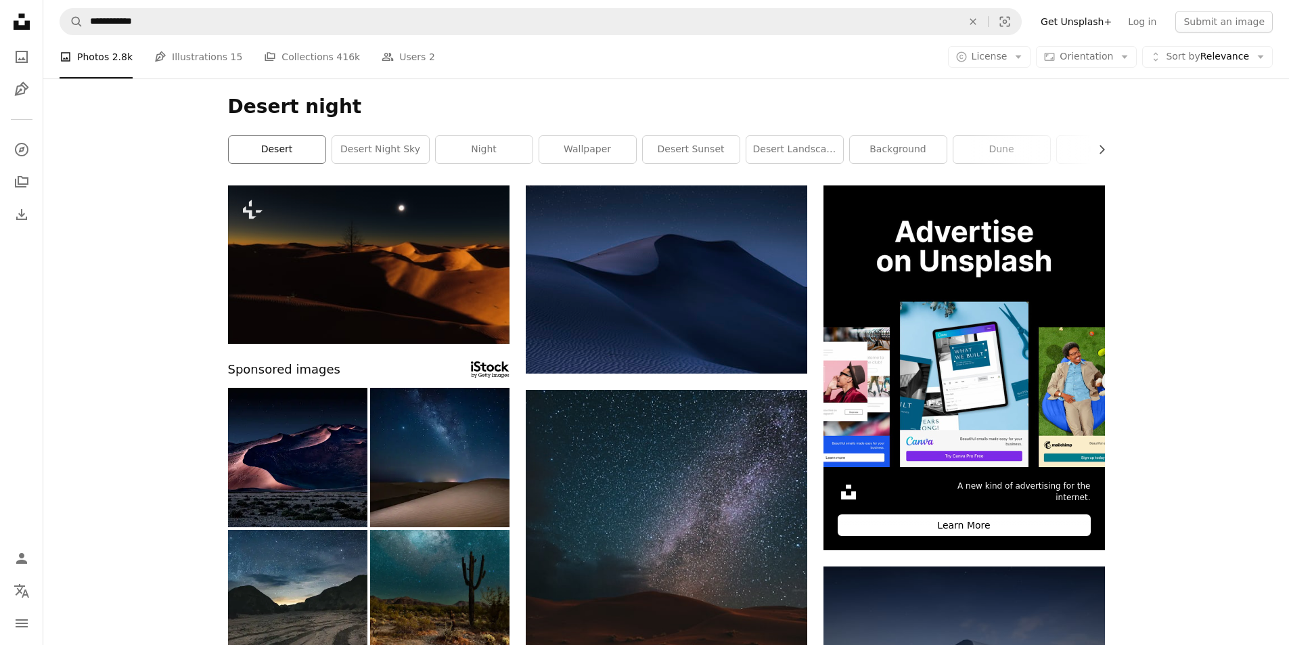
click at [287, 148] on link "desert" at bounding box center [277, 149] width 97 height 27
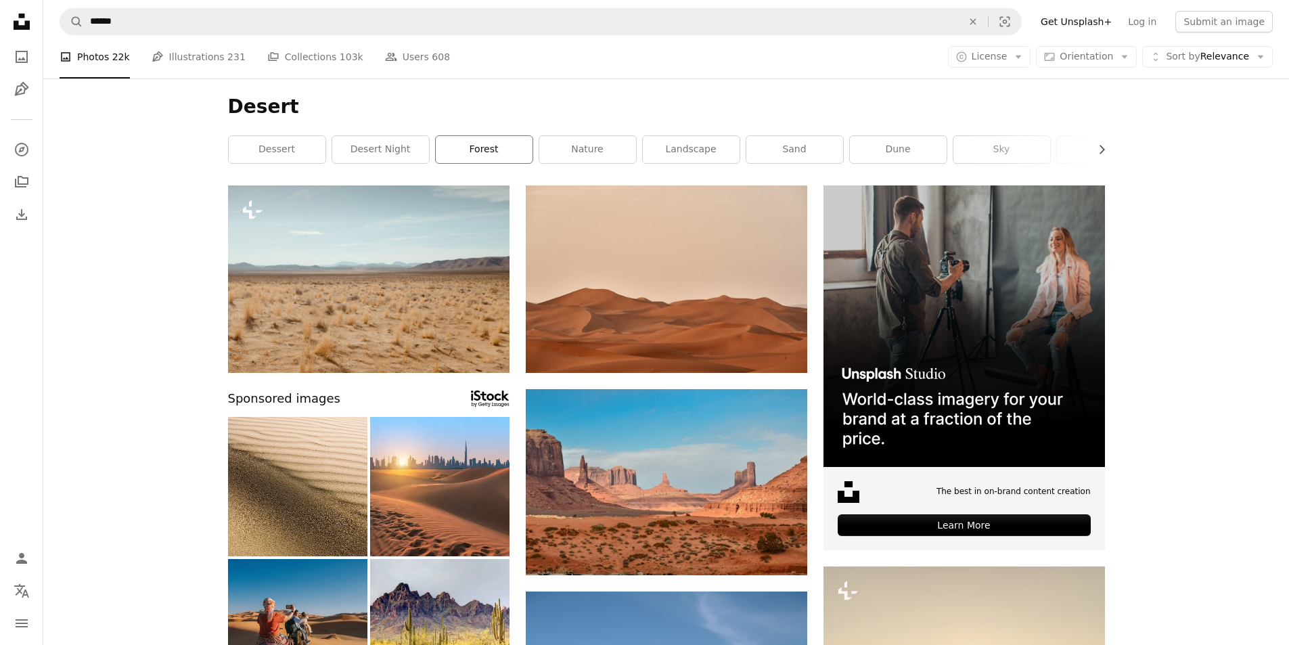
click at [517, 159] on link "forest" at bounding box center [484, 149] width 97 height 27
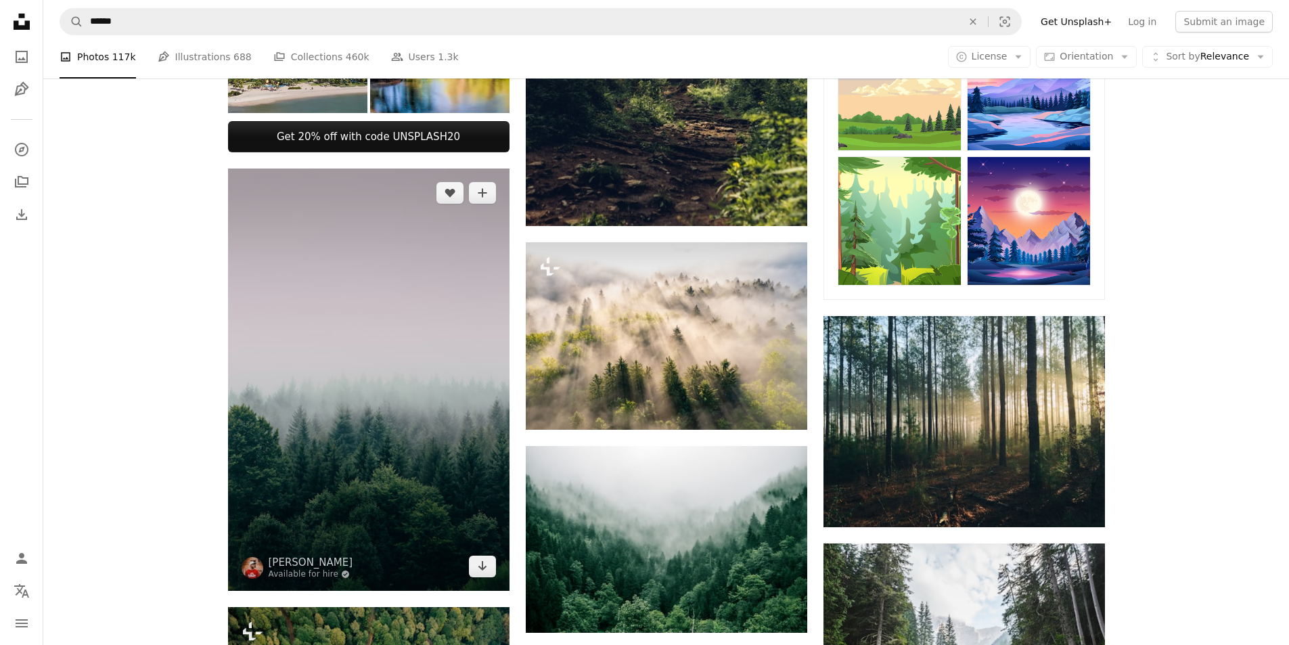
scroll to position [676, 0]
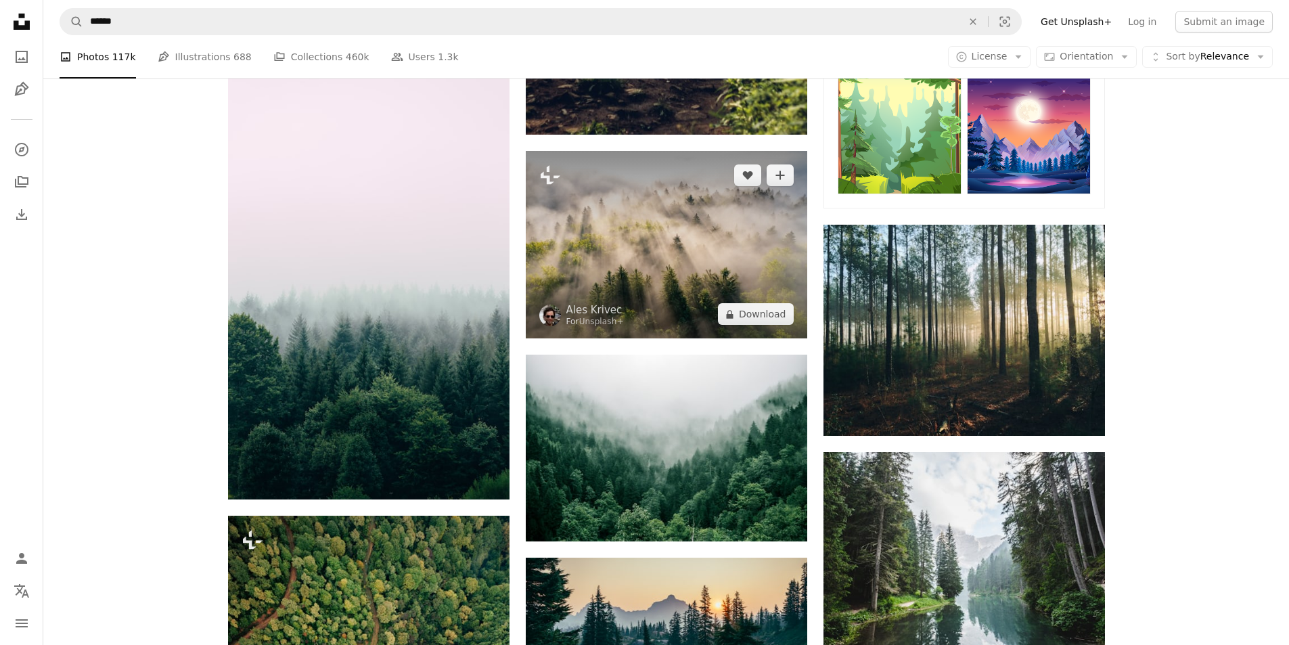
click at [702, 244] on img at bounding box center [666, 244] width 281 height 187
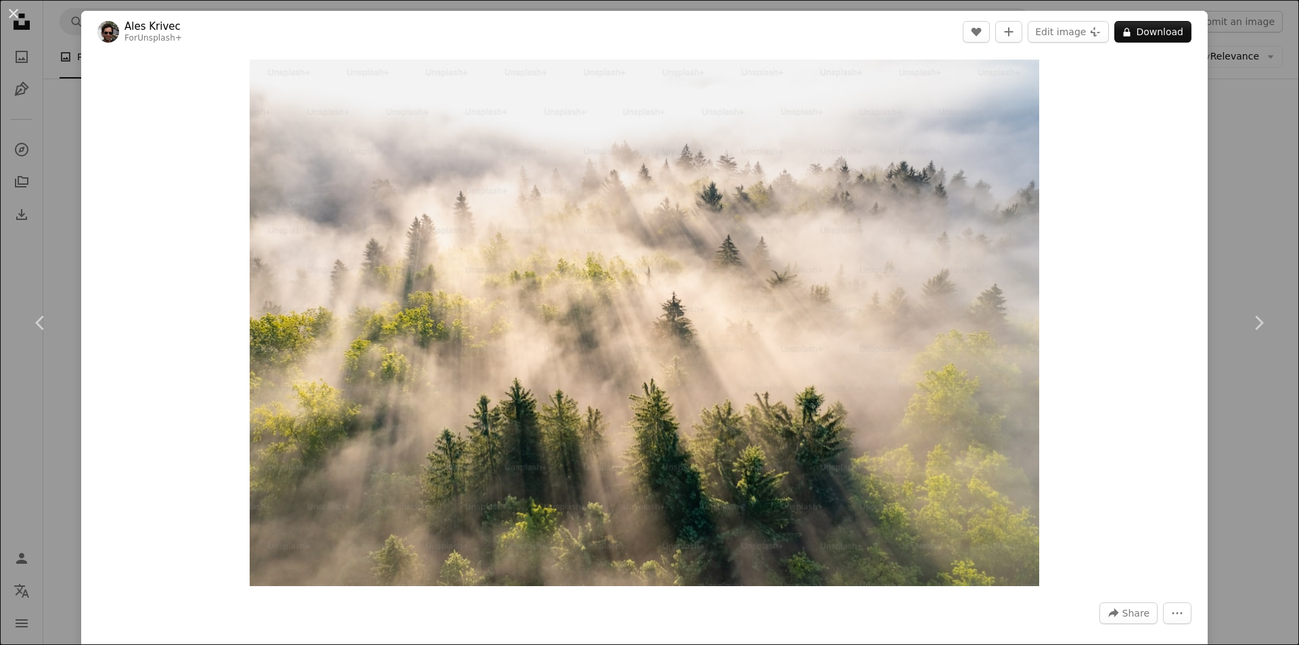
click at [1231, 160] on div "An X shape Chevron left Chevron right Ales Krivec For Unsplash+ A heart A plus …" at bounding box center [649, 322] width 1299 height 645
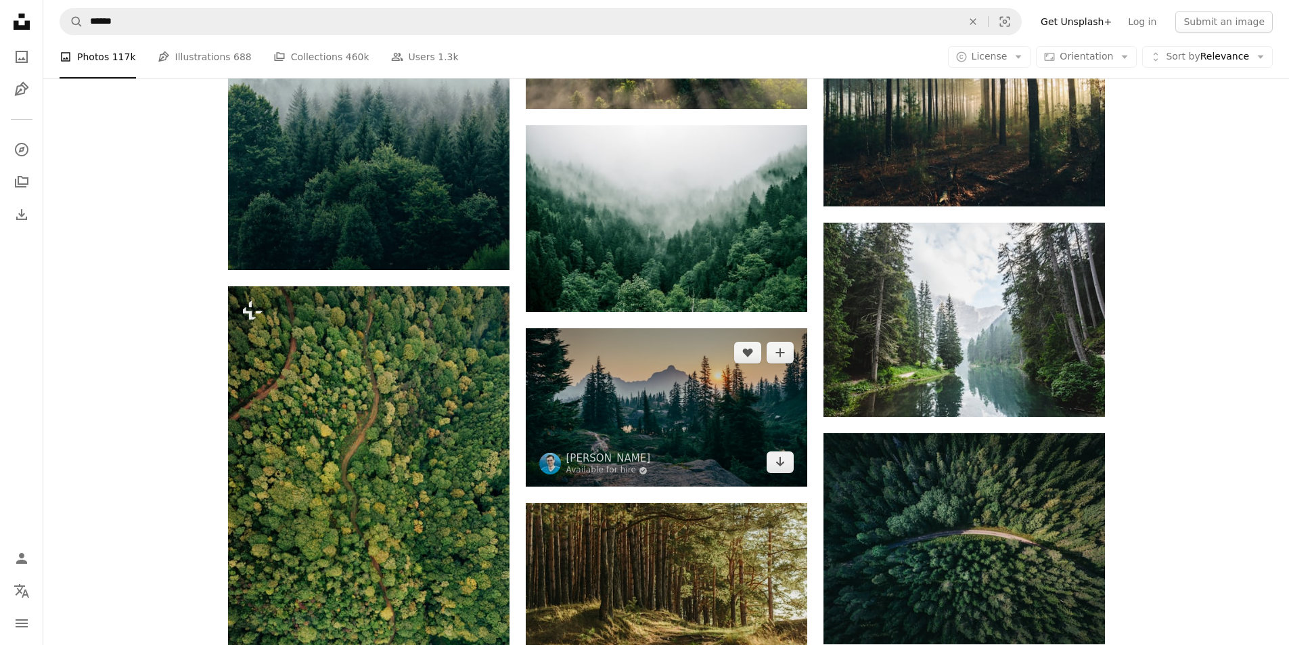
scroll to position [1082, 0]
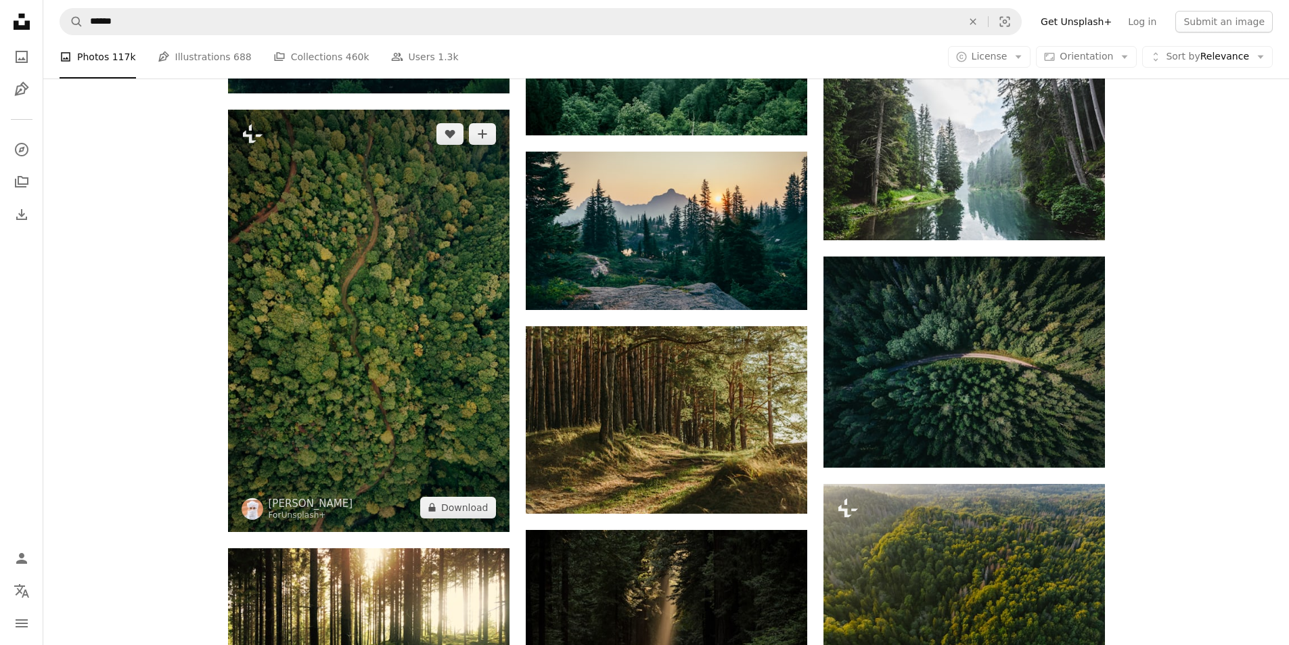
click at [329, 286] on img at bounding box center [368, 321] width 281 height 422
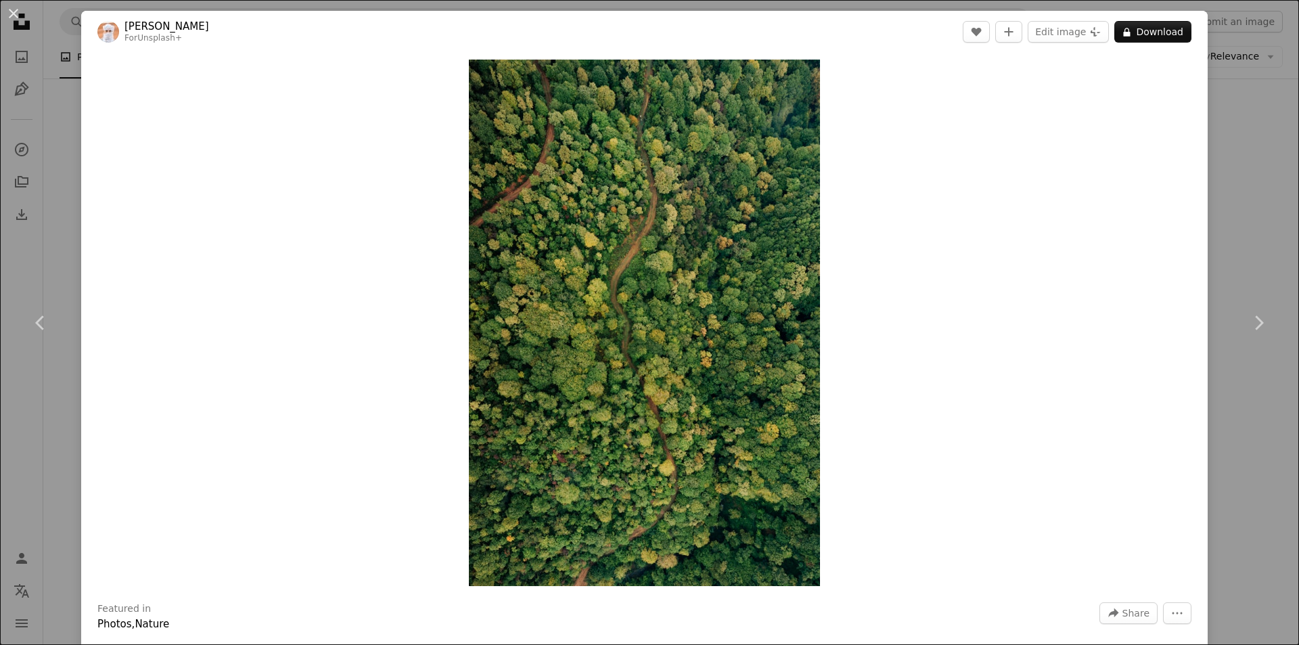
click at [1247, 193] on div "An X shape Chevron left Chevron right Ahmed For Unsplash+ A heart A plus sign E…" at bounding box center [649, 322] width 1299 height 645
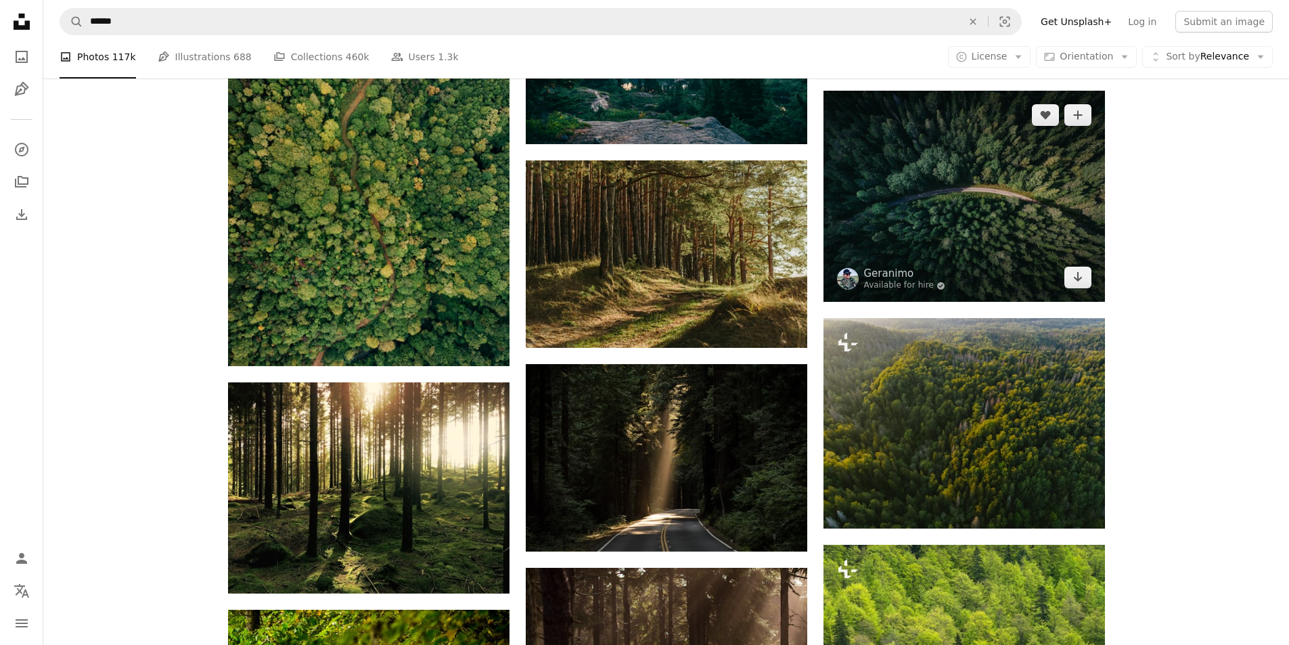
scroll to position [1218, 0]
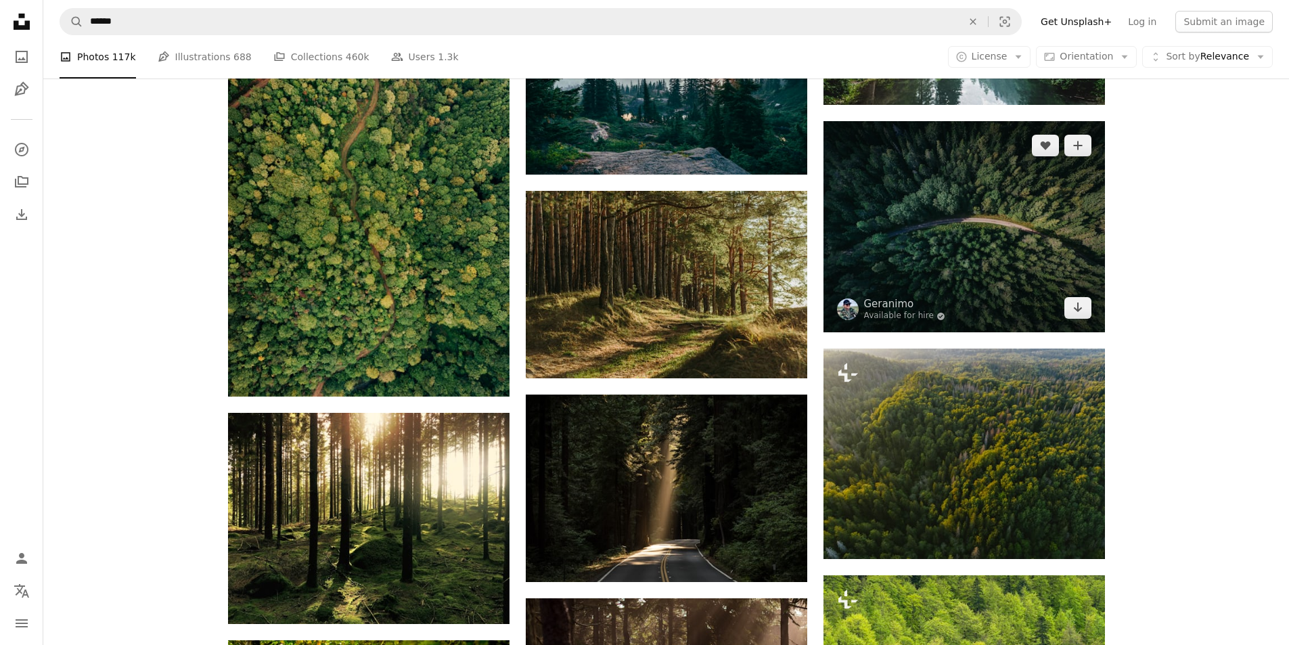
click at [1001, 202] on img at bounding box center [963, 226] width 281 height 211
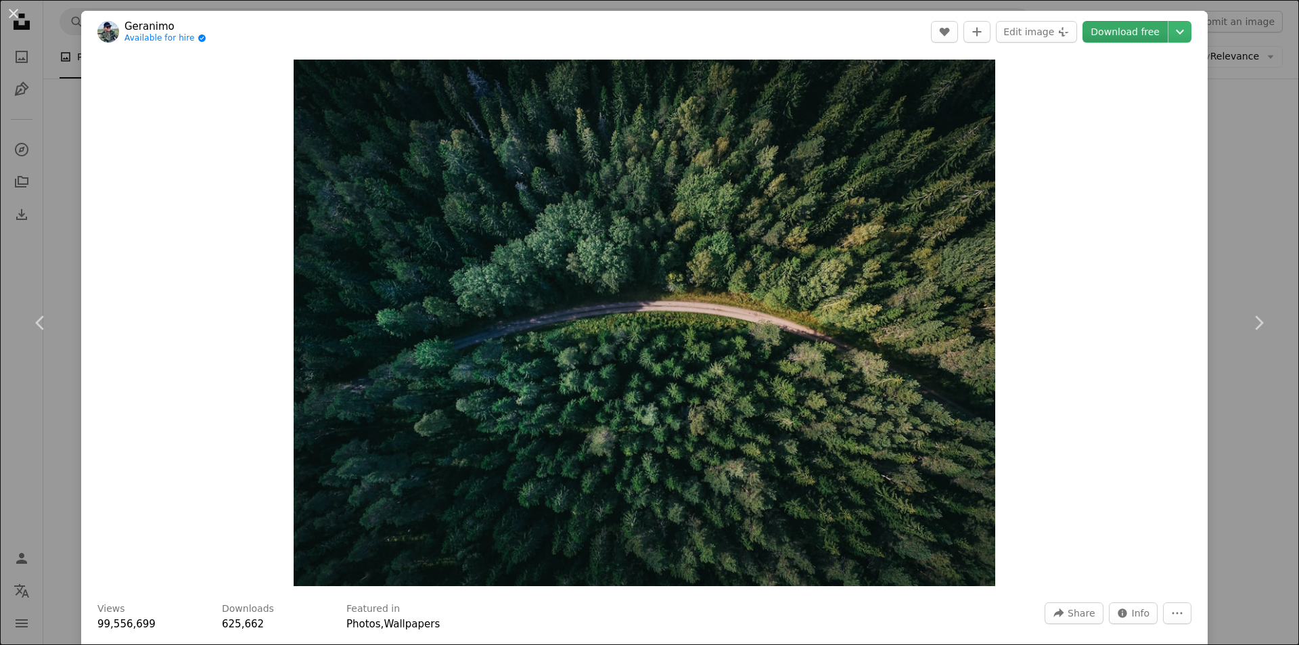
click at [1128, 26] on link "Download free" at bounding box center [1124, 32] width 85 height 22
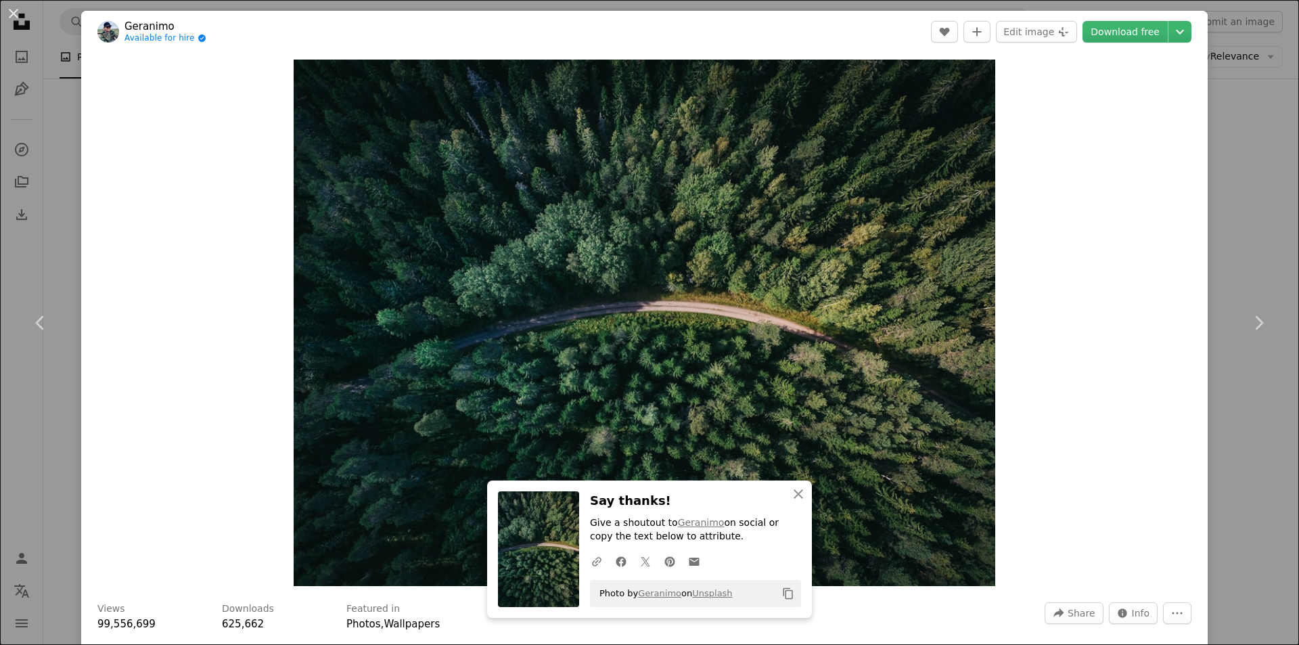
click at [1239, 224] on div "An X shape Chevron left Chevron right Geranimo Available for hire A checkmark i…" at bounding box center [649, 322] width 1299 height 645
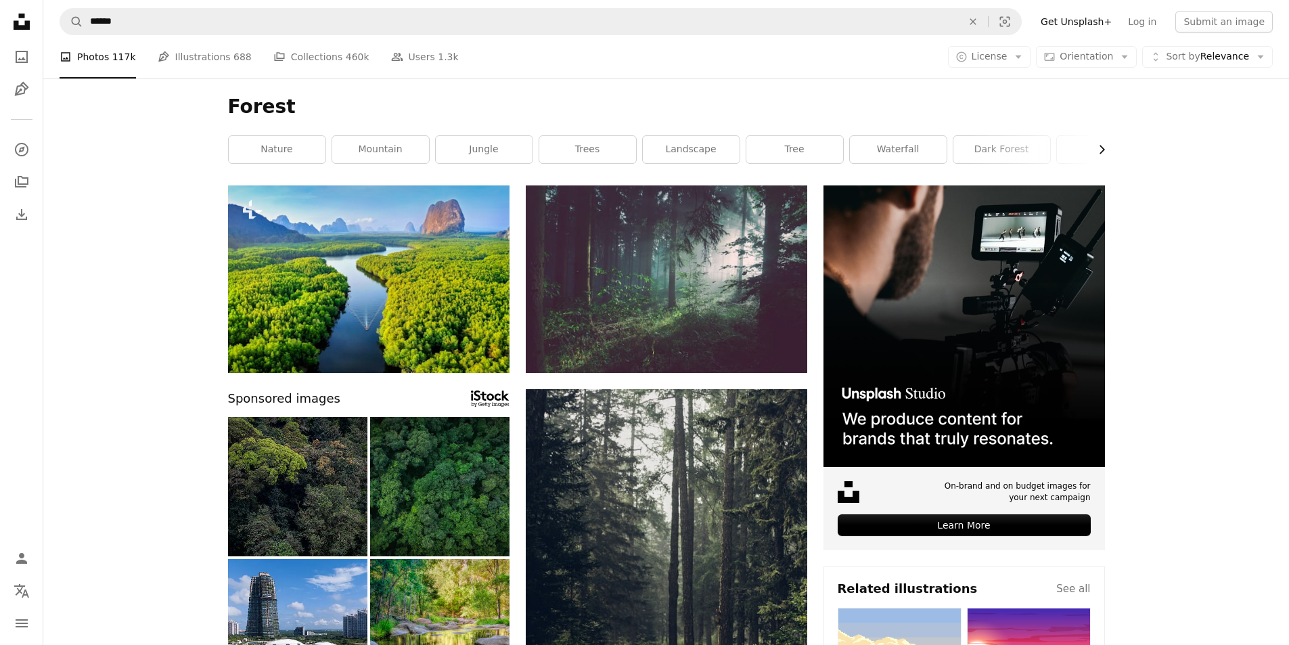
click at [1100, 151] on icon "Chevron right" at bounding box center [1101, 150] width 14 height 14
click at [811, 146] on link "dark forest" at bounding box center [798, 149] width 97 height 27
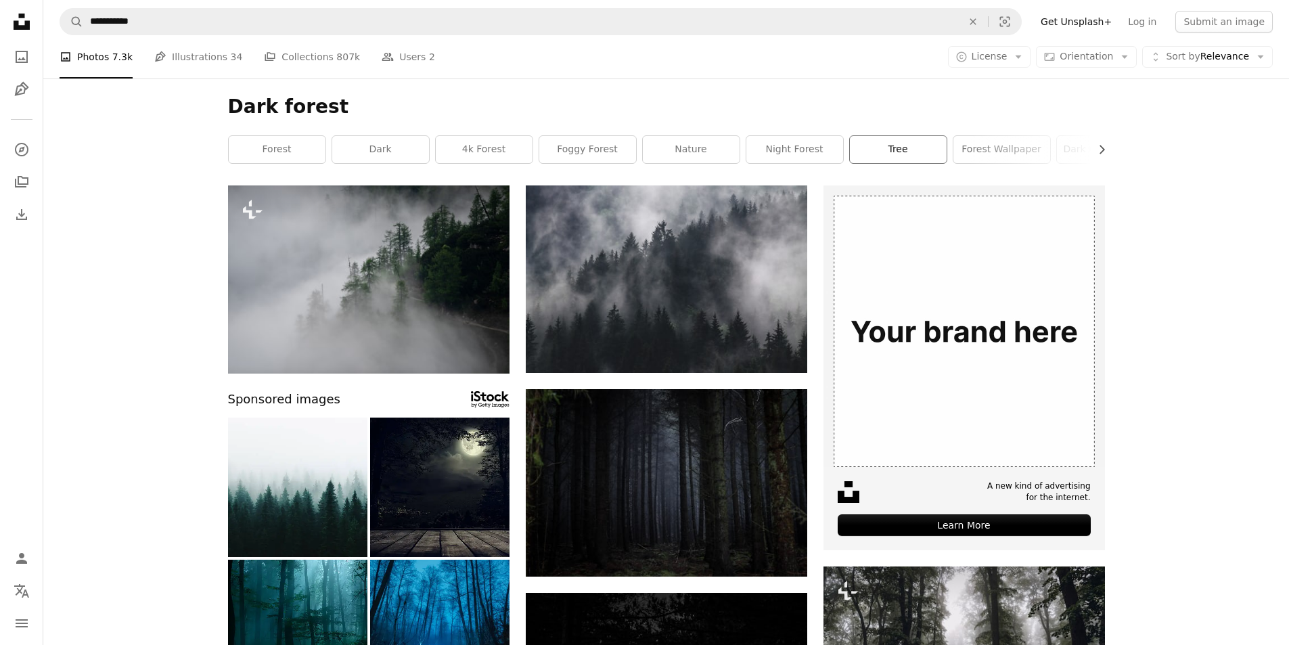
click at [918, 151] on link "tree" at bounding box center [898, 149] width 97 height 27
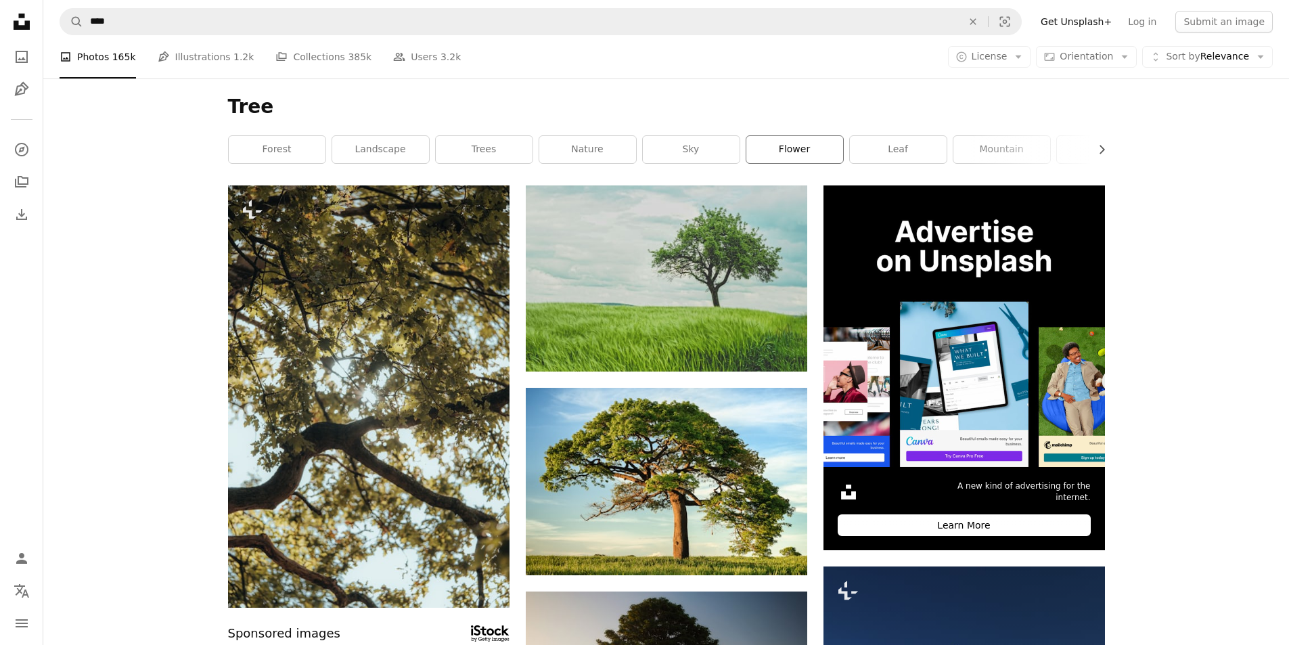
click at [791, 149] on link "flower" at bounding box center [794, 149] width 97 height 27
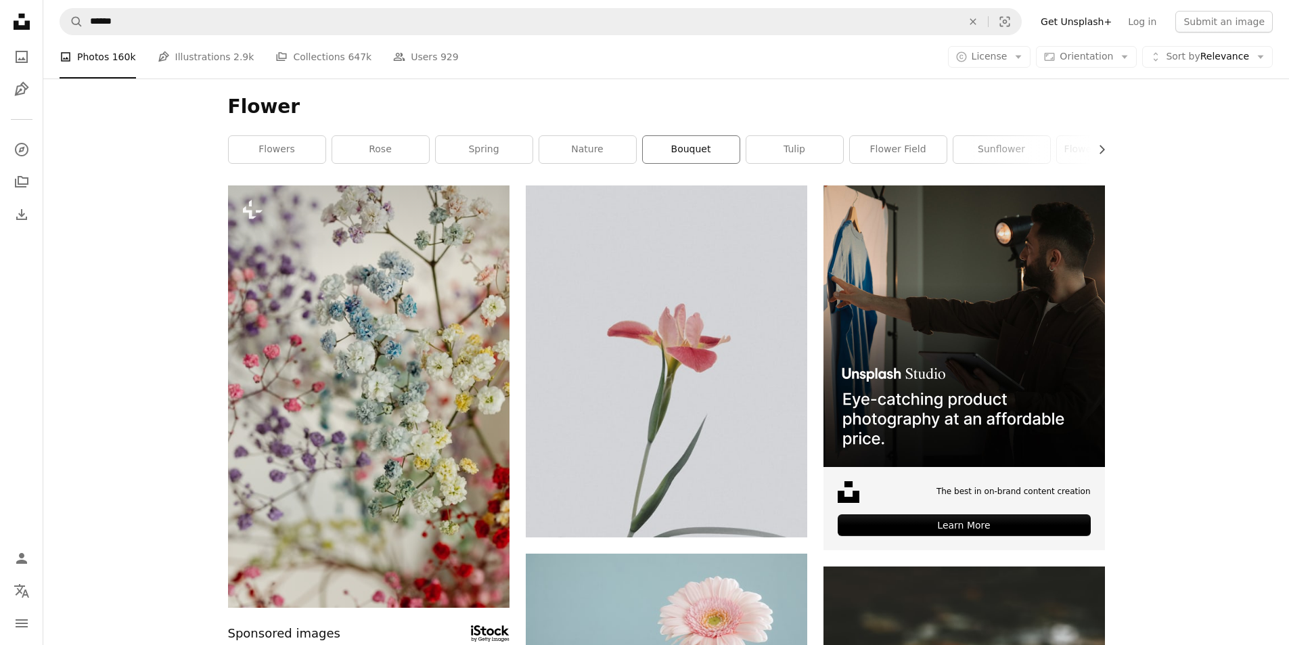
click at [700, 144] on link "bouquet" at bounding box center [691, 149] width 97 height 27
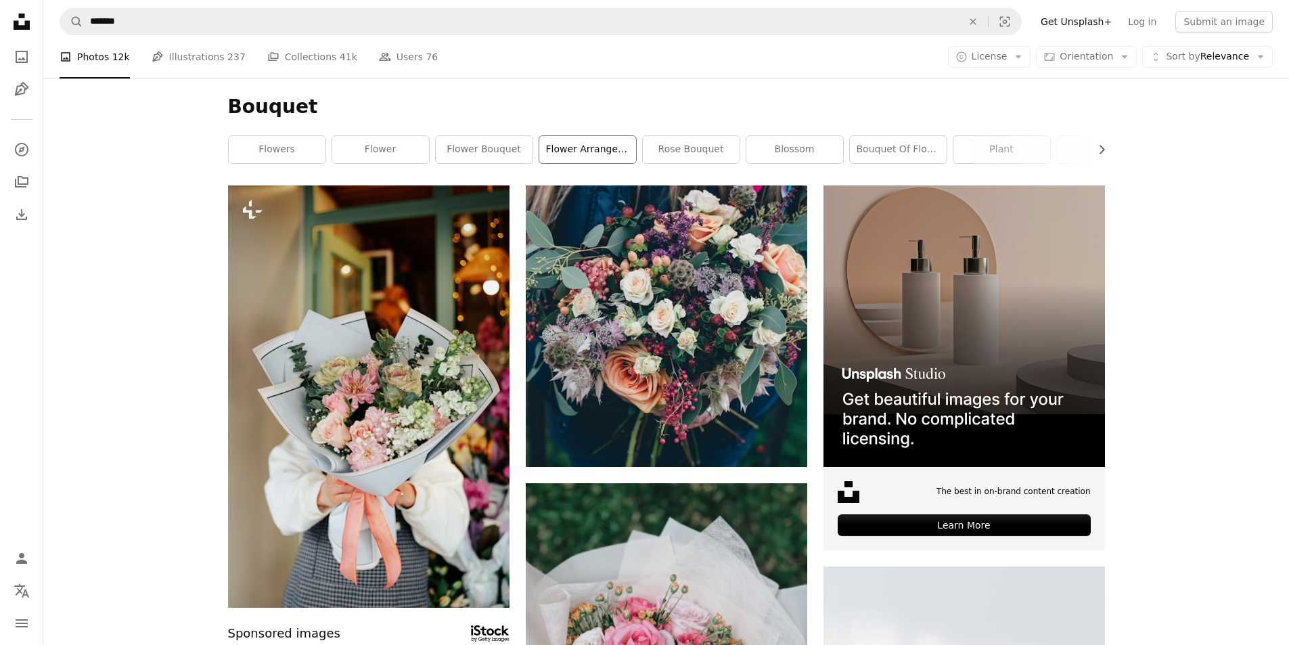
click at [584, 149] on link "flower arrangement" at bounding box center [587, 149] width 97 height 27
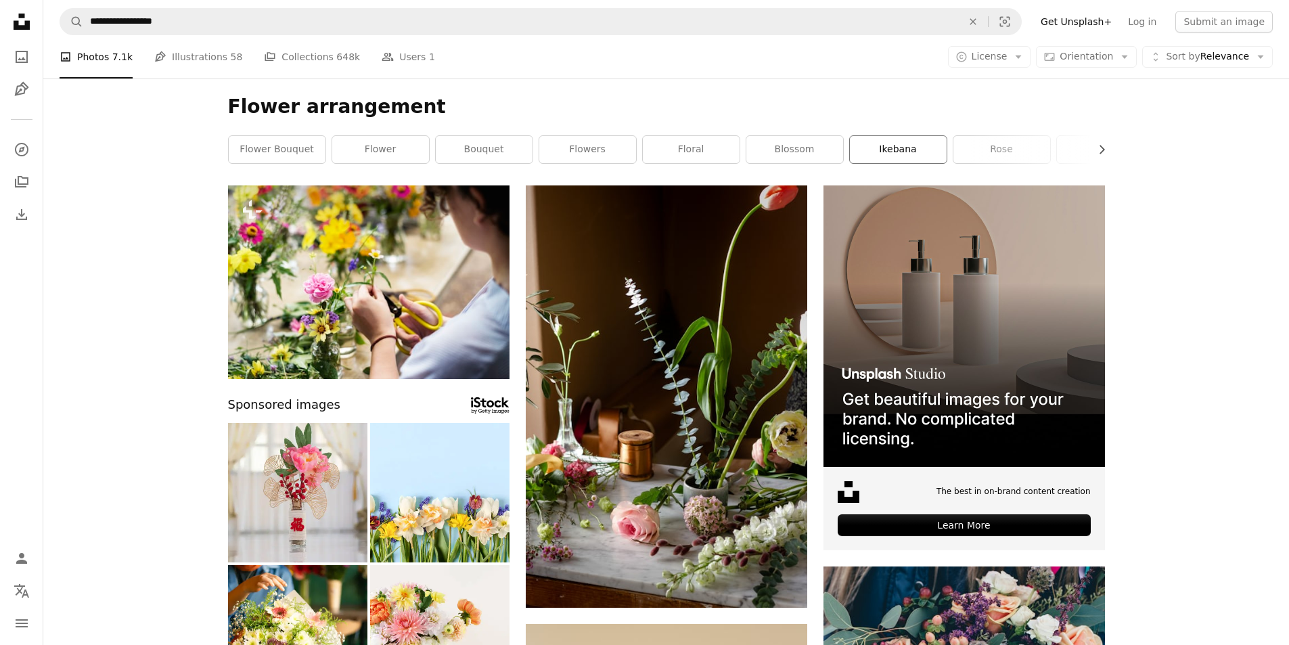
click at [897, 157] on link "ikebana" at bounding box center [898, 149] width 97 height 27
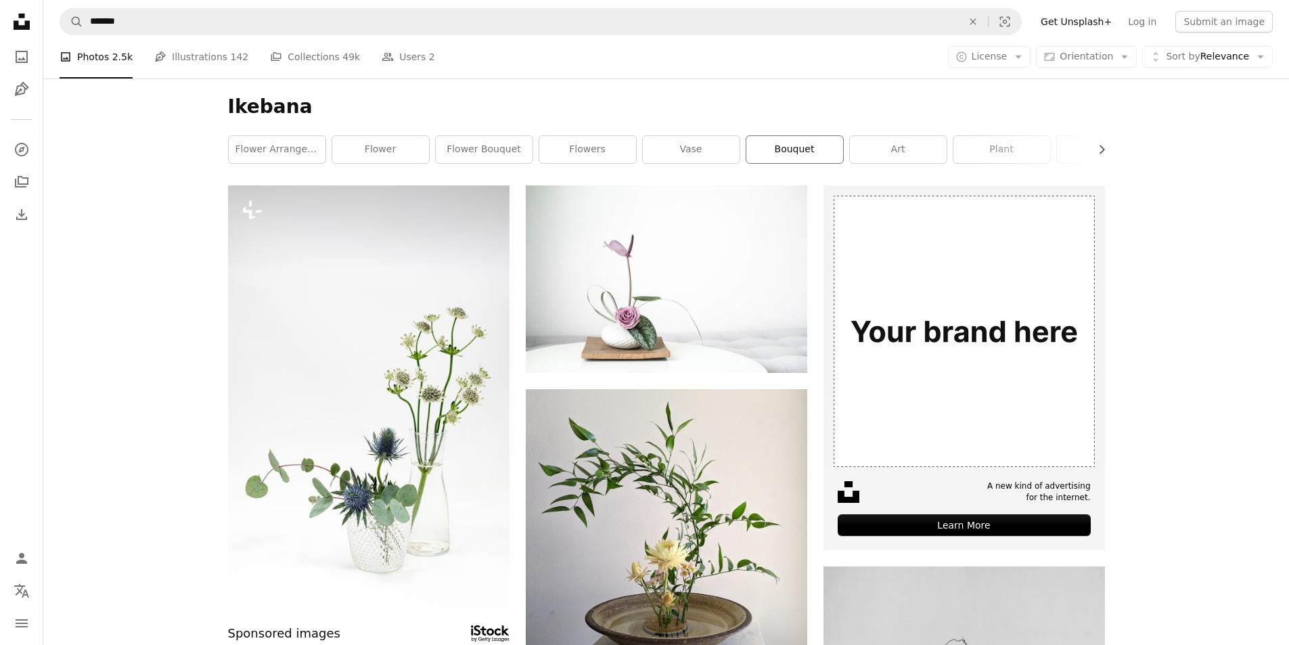
click at [775, 152] on link "bouquet" at bounding box center [794, 149] width 97 height 27
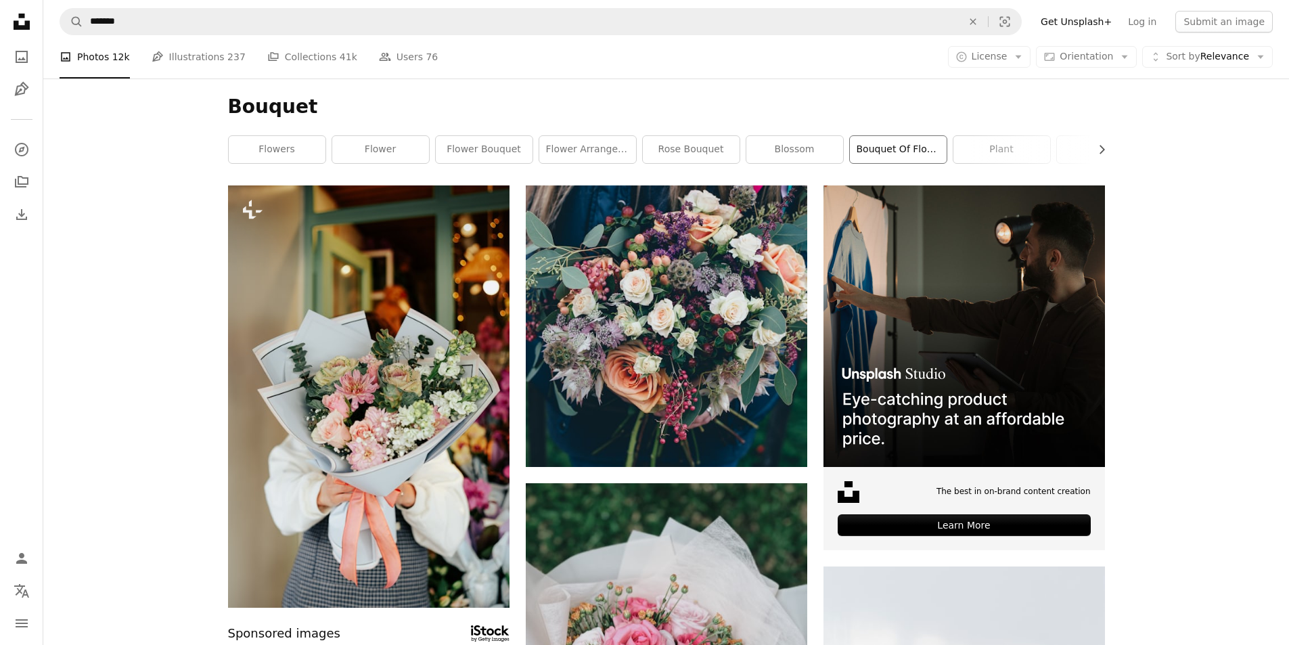
click at [887, 153] on link "bouquet of flowers" at bounding box center [898, 149] width 97 height 27
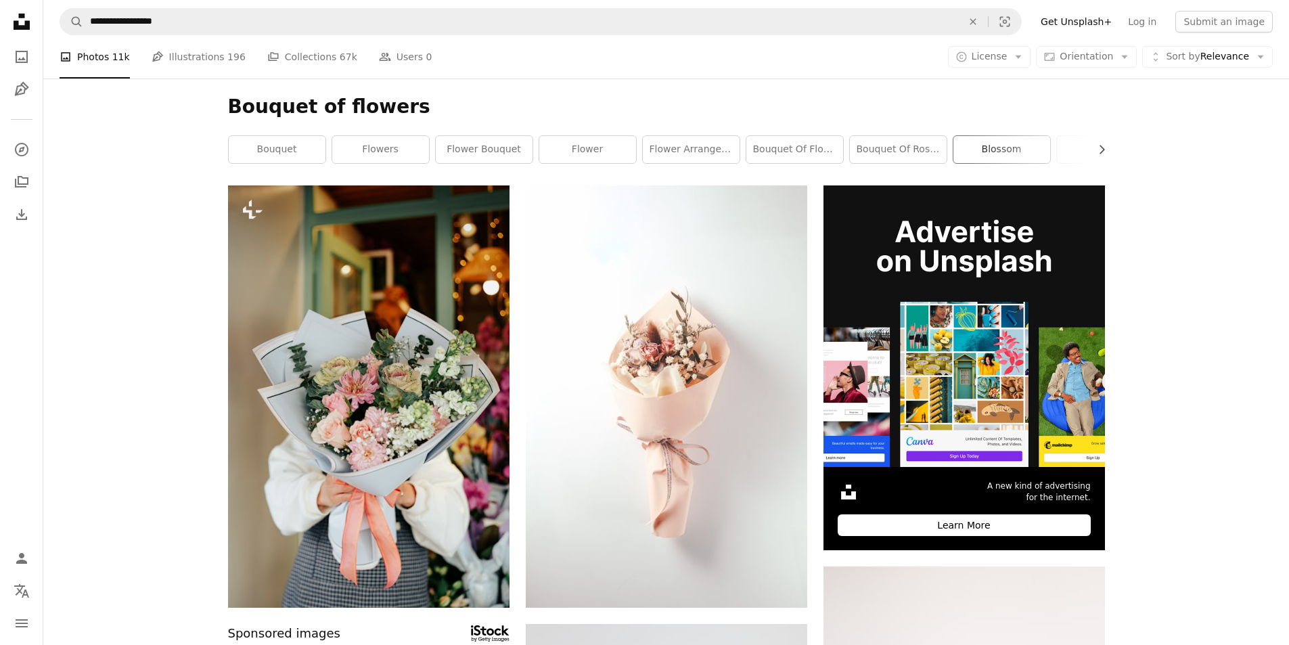
click at [988, 151] on link "blossom" at bounding box center [1001, 149] width 97 height 27
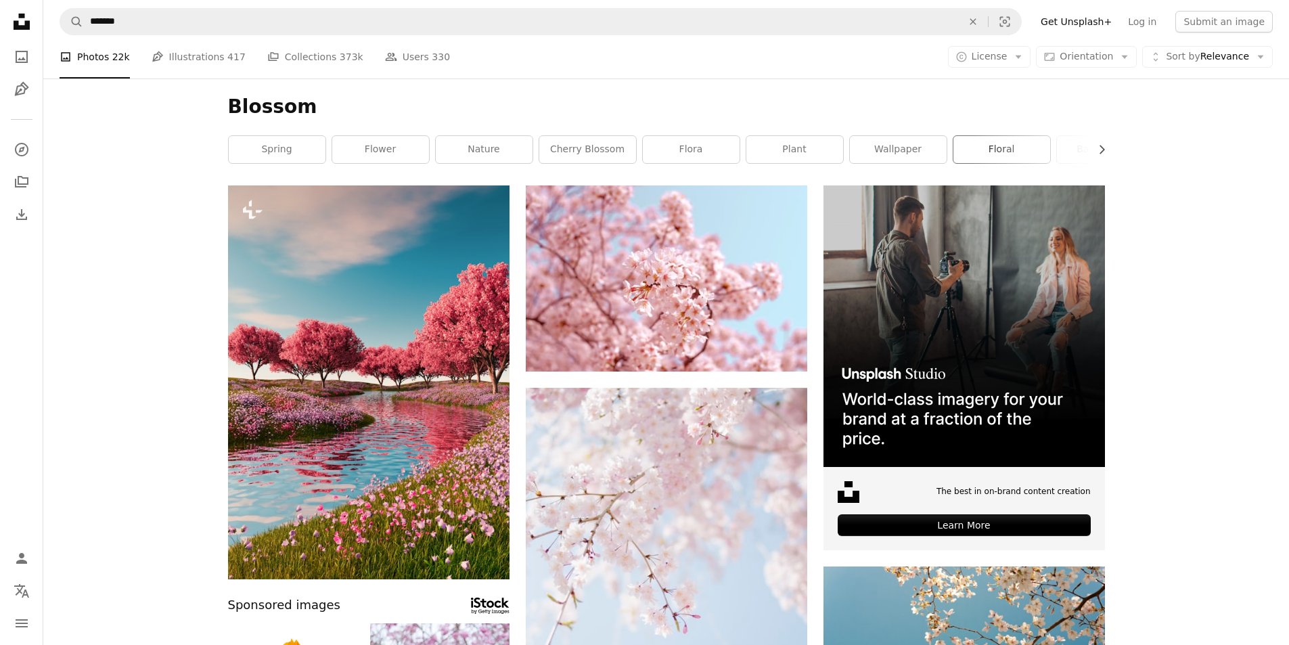
click at [988, 151] on link "floral" at bounding box center [1001, 149] width 97 height 27
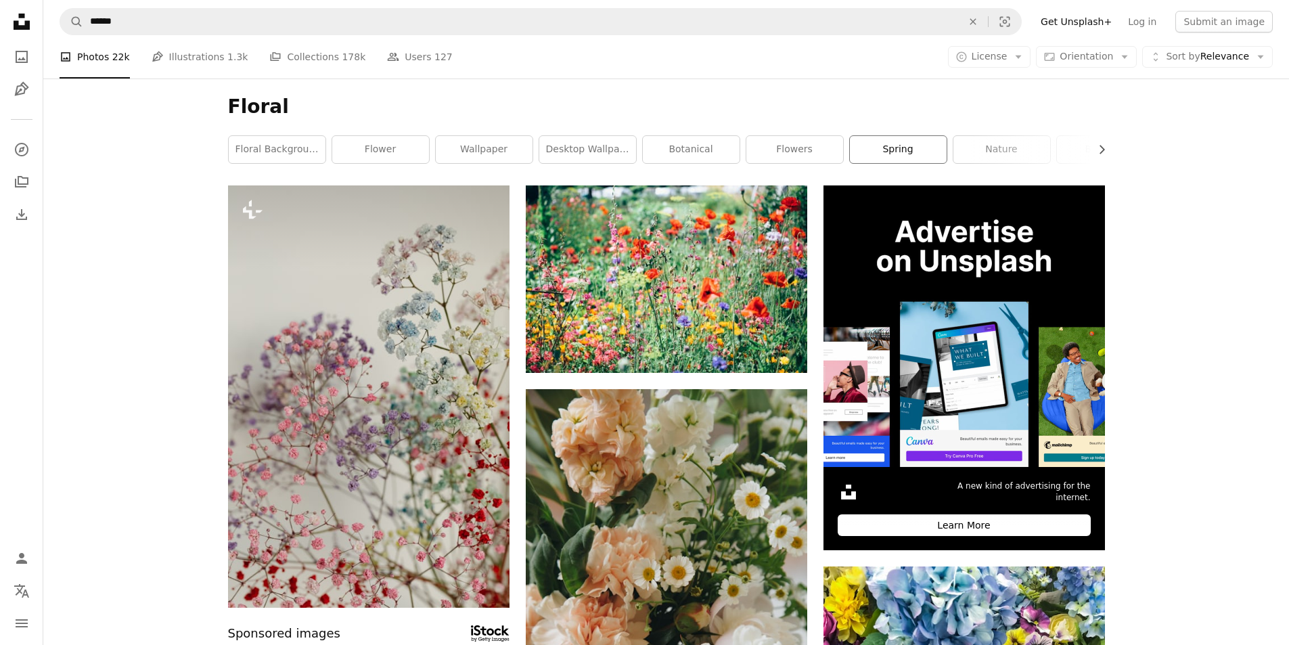
click at [881, 147] on link "spring" at bounding box center [898, 149] width 97 height 27
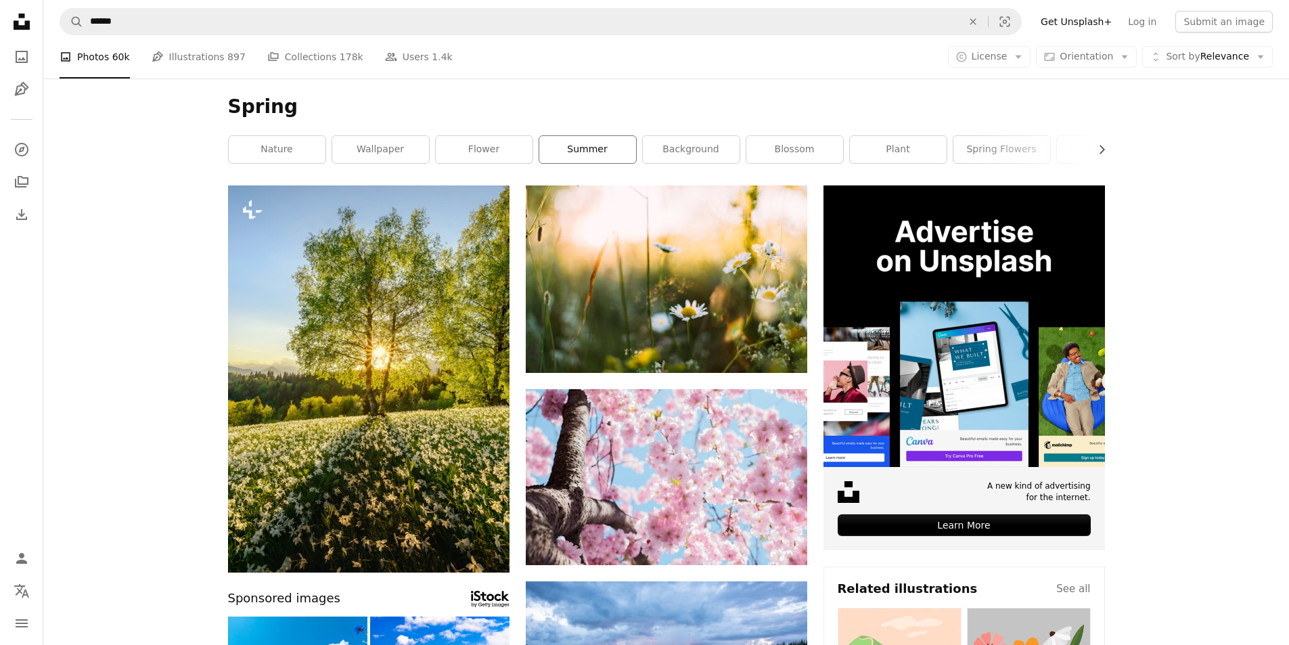
click at [570, 150] on link "summer" at bounding box center [587, 149] width 97 height 27
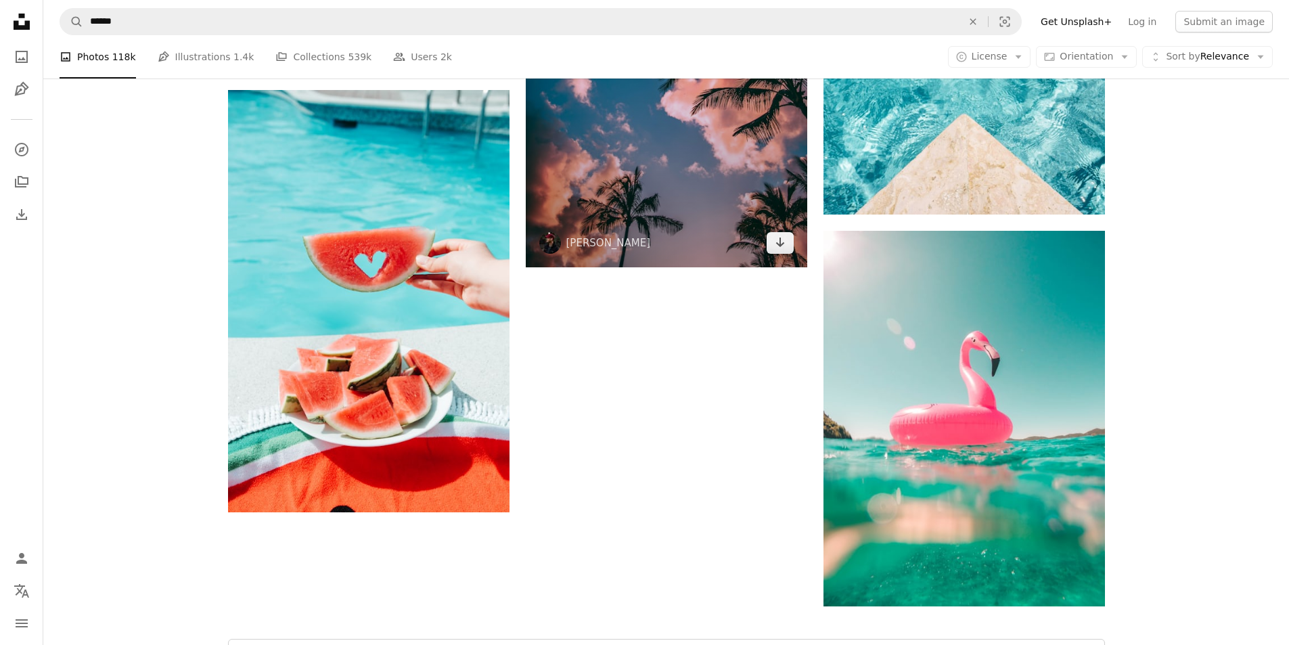
scroll to position [2221, 0]
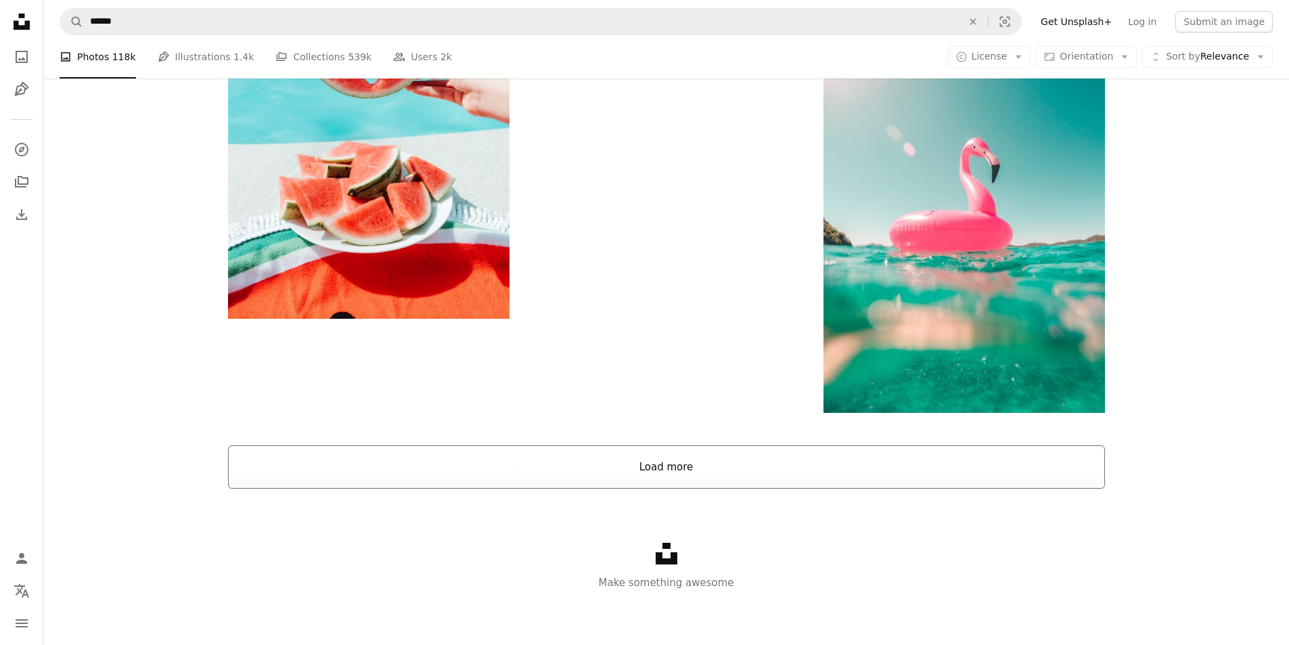
click at [670, 467] on button "Load more" at bounding box center [666, 466] width 877 height 43
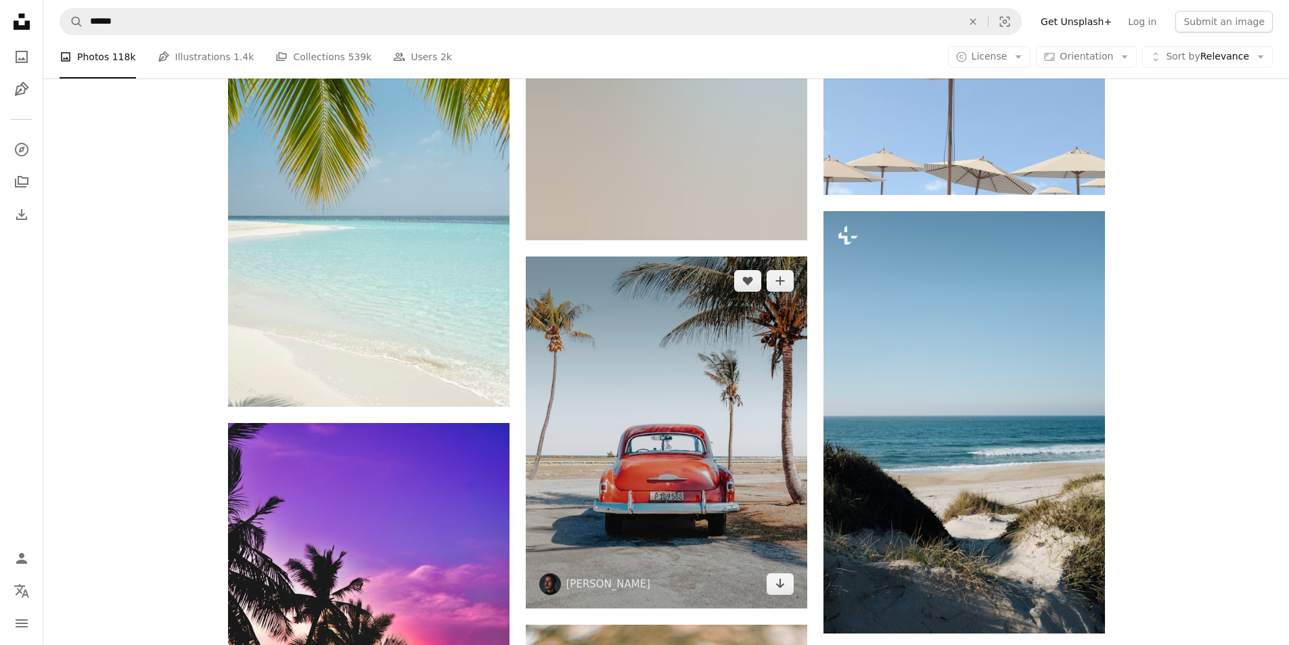
scroll to position [5265, 0]
